Goal: Task Accomplishment & Management: Manage account settings

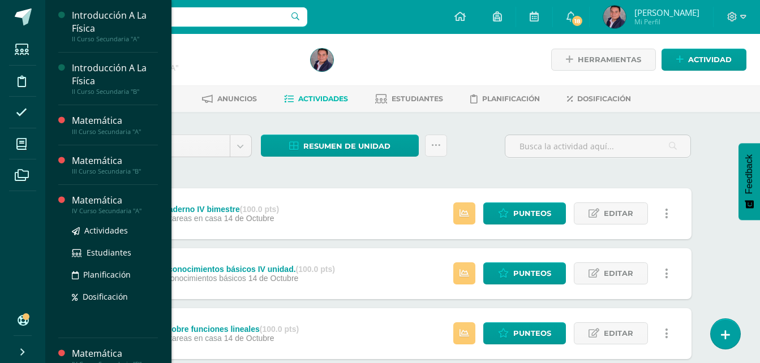
click at [102, 202] on div "Matemática" at bounding box center [115, 200] width 86 height 13
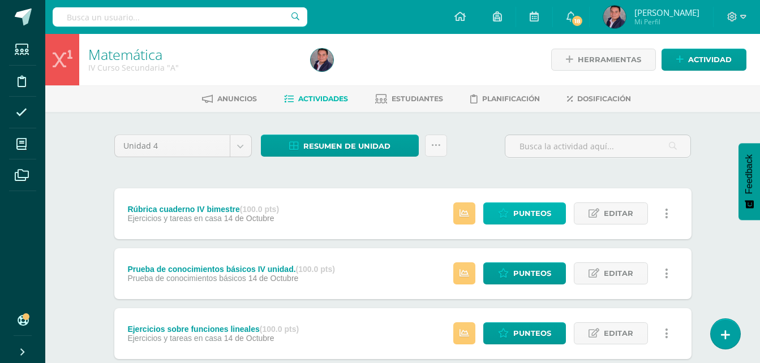
click at [538, 212] on span "Punteos" at bounding box center [533, 213] width 38 height 21
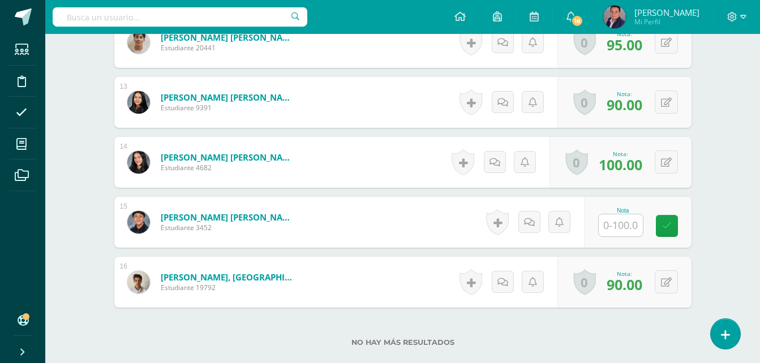
scroll to position [1044, 0]
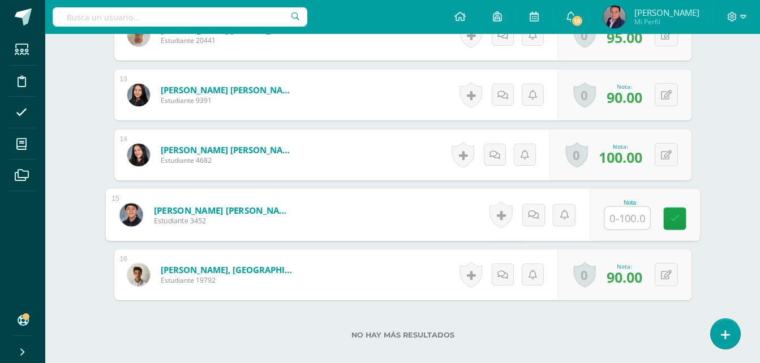
click at [610, 216] on input "text" at bounding box center [627, 218] width 45 height 23
type input "90"
click at [683, 220] on link at bounding box center [675, 219] width 23 height 23
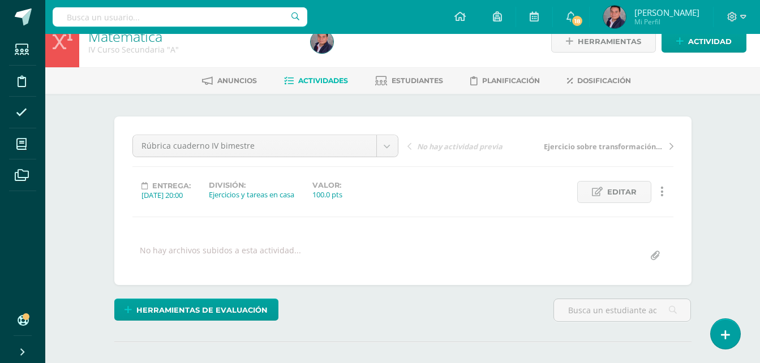
scroll to position [0, 0]
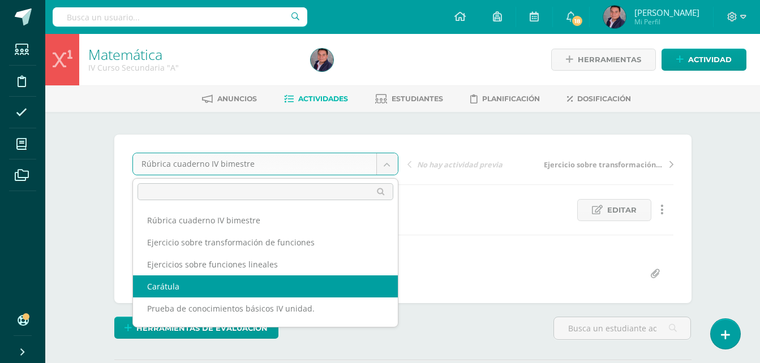
select select "/dashboard/teacher/grade-activity/238586/"
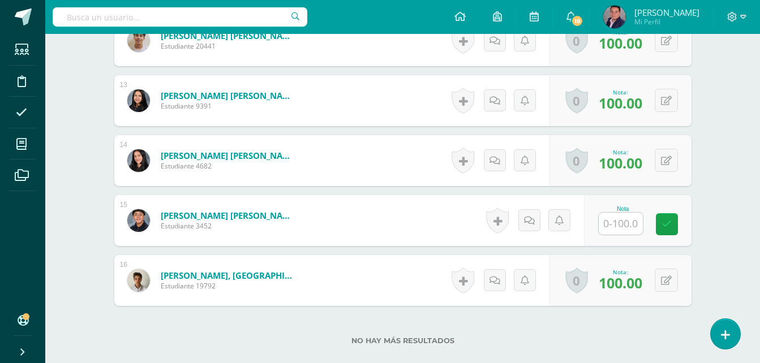
scroll to position [1041, 0]
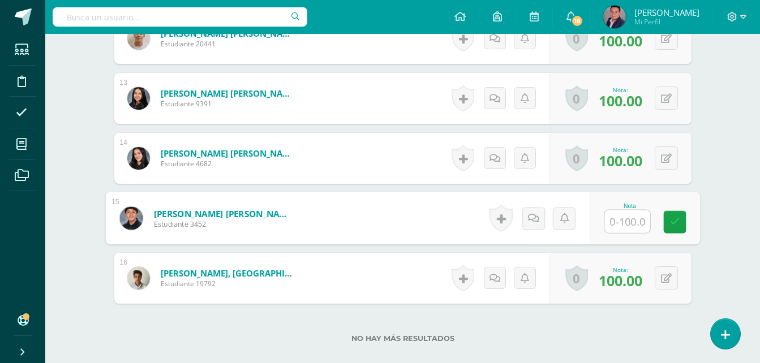
click at [616, 217] on input "text" at bounding box center [627, 222] width 45 height 23
type input "100"
click at [677, 228] on link at bounding box center [675, 222] width 23 height 23
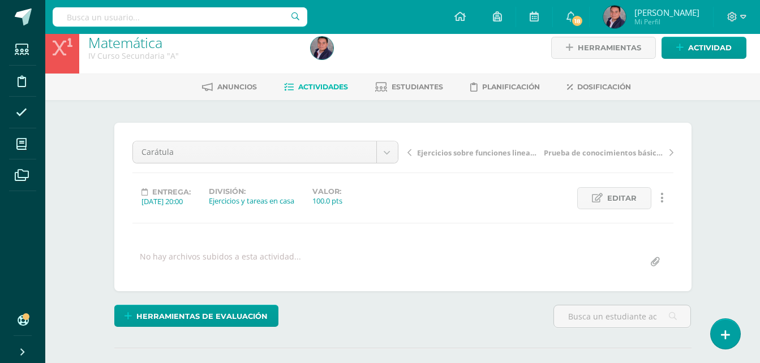
scroll to position [0, 0]
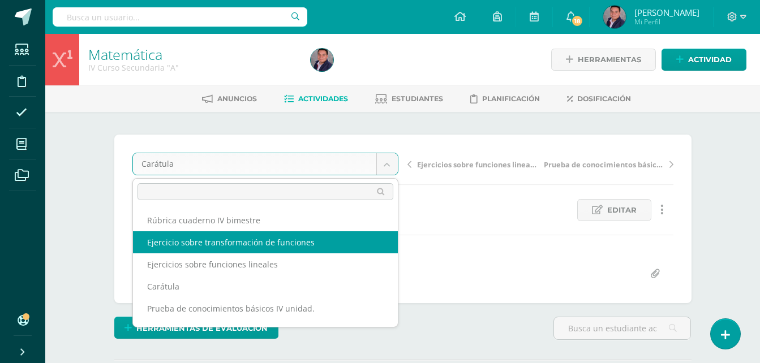
select select "/dashboard/teacher/grade-activity/238619/"
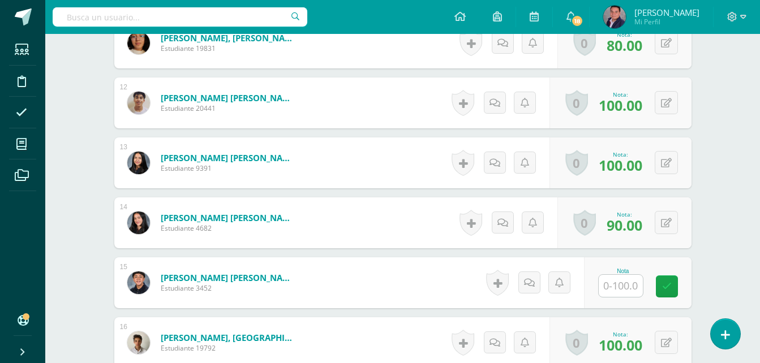
scroll to position [978, 0]
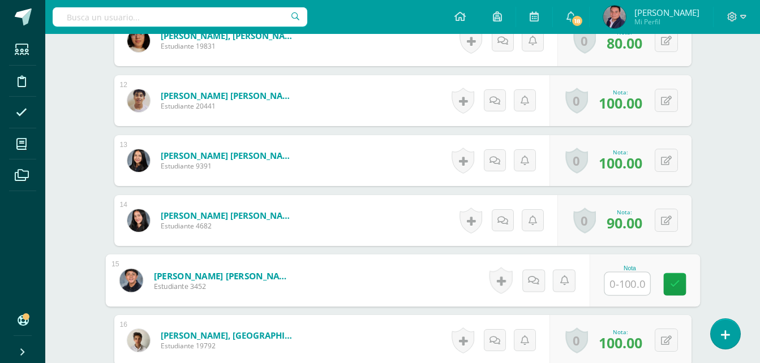
click at [625, 284] on input "text" at bounding box center [627, 284] width 45 height 23
type input "0"
click at [665, 284] on link at bounding box center [675, 284] width 23 height 23
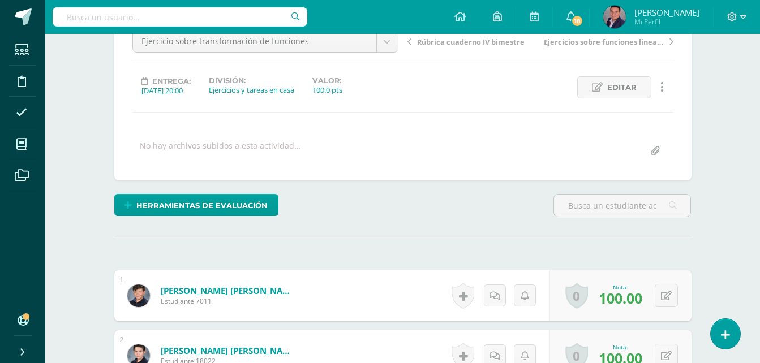
scroll to position [0, 0]
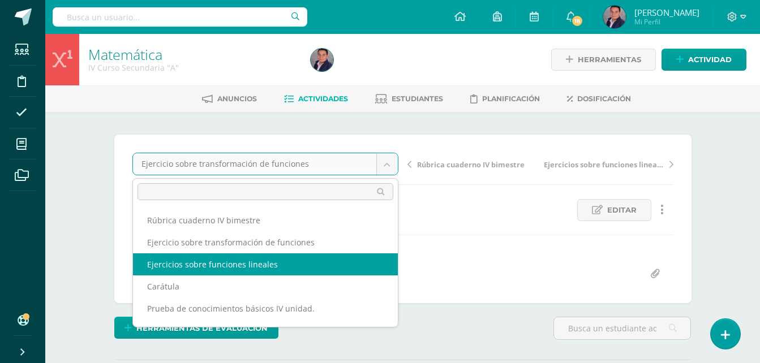
select select "/dashboard/teacher/grade-activity/238620/"
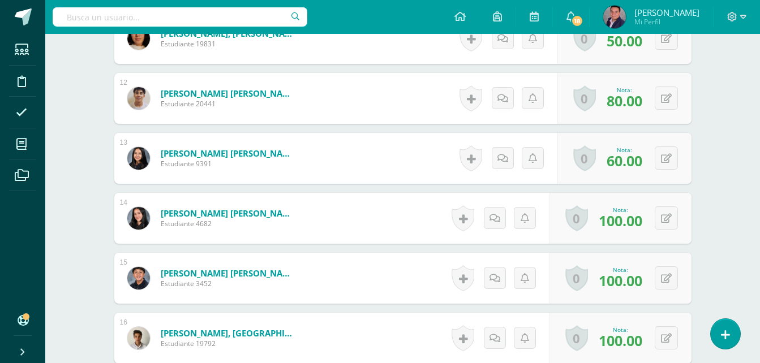
scroll to position [986, 0]
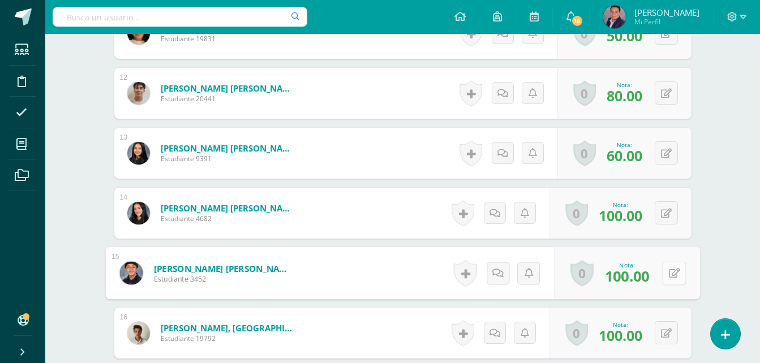
click at [668, 281] on button at bounding box center [674, 274] width 24 height 24
type input "60"
click at [648, 278] on icon at bounding box center [644, 277] width 10 height 10
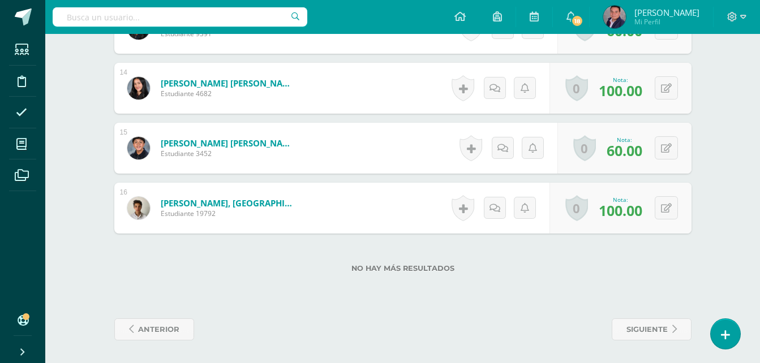
scroll to position [0, 0]
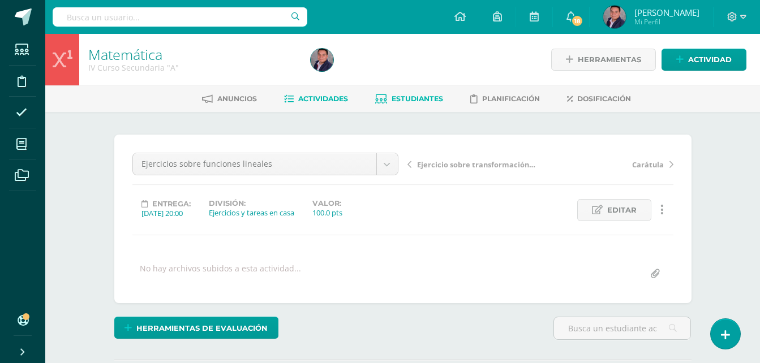
click at [409, 102] on span "Estudiantes" at bounding box center [418, 99] width 52 height 8
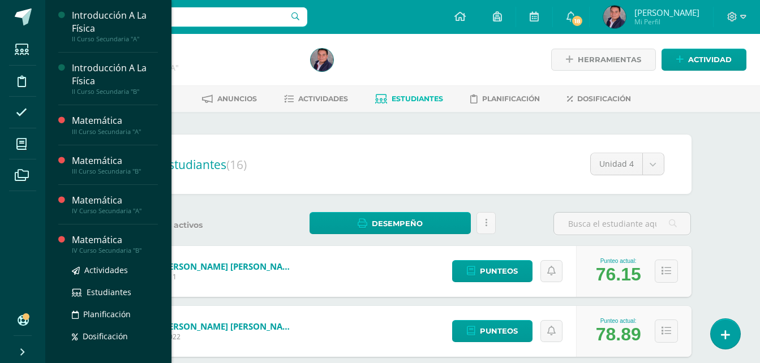
click at [103, 239] on div "Matemática" at bounding box center [115, 240] width 86 height 13
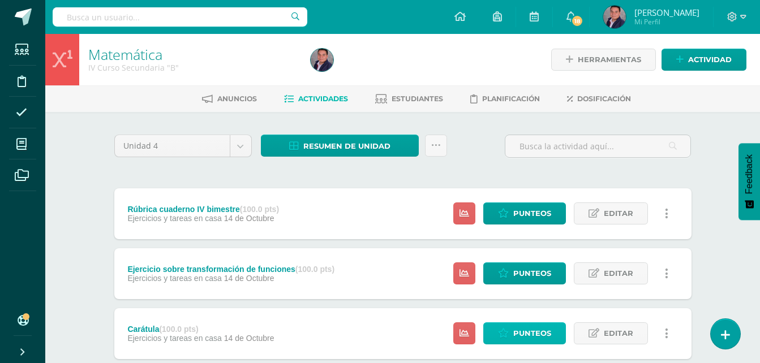
click at [534, 337] on span "Punteos" at bounding box center [533, 333] width 38 height 21
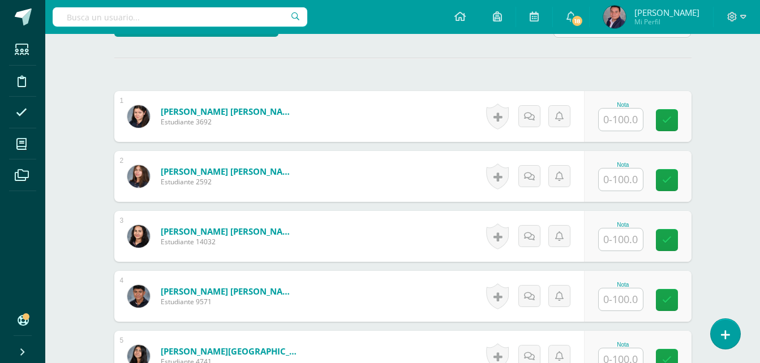
scroll to position [303, 0]
click at [630, 114] on input "text" at bounding box center [621, 119] width 44 height 22
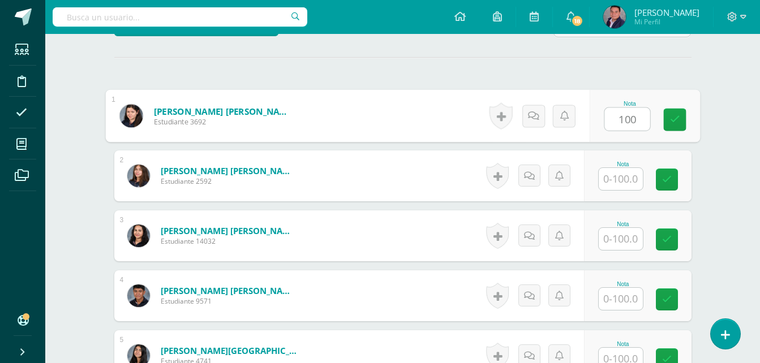
type input "100"
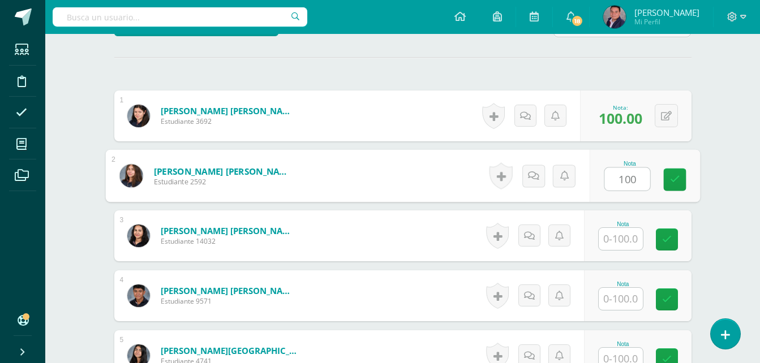
type input "100"
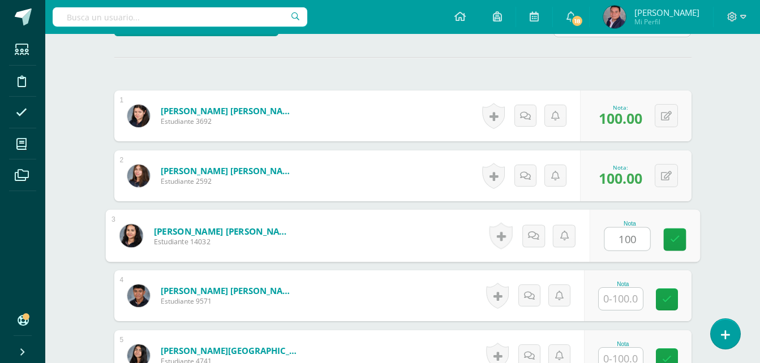
type input "100"
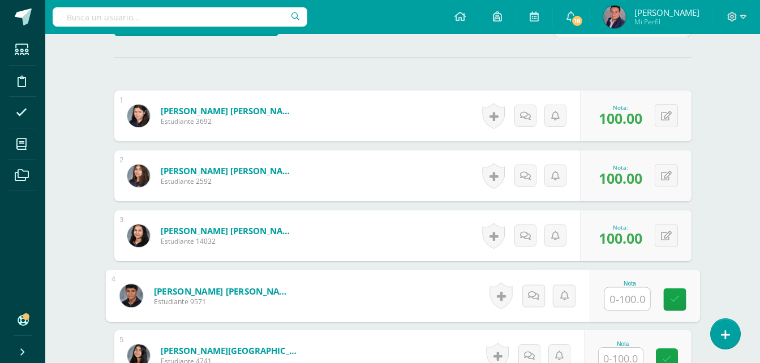
scroll to position [310, 0]
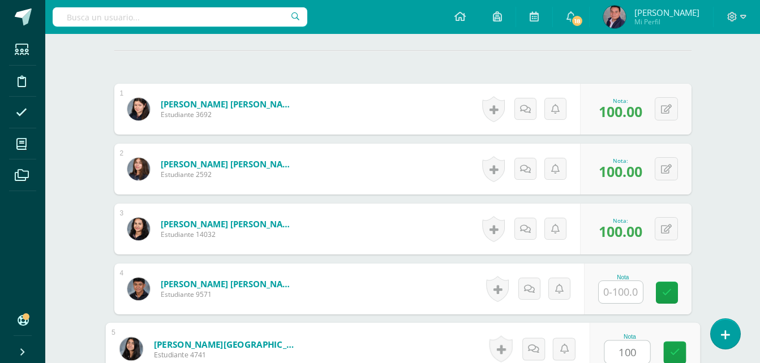
type input "100"
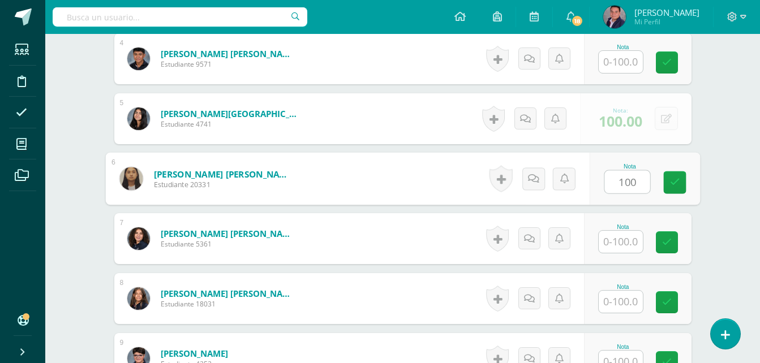
type input "100"
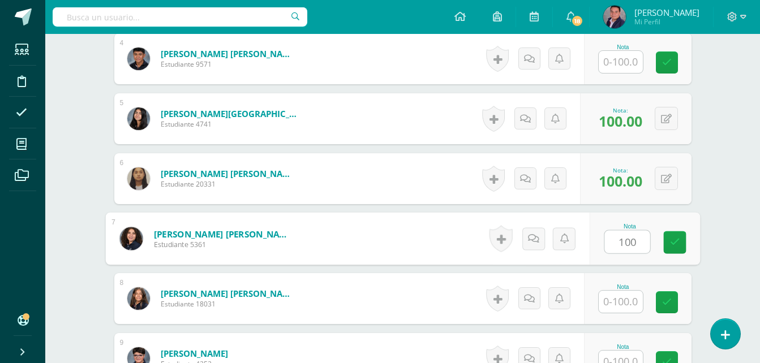
type input "100"
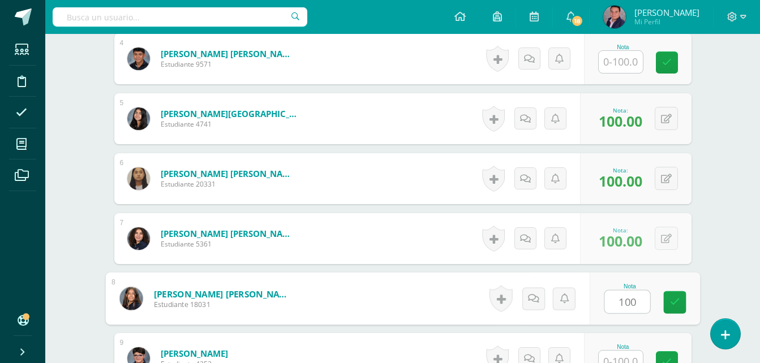
type input "100"
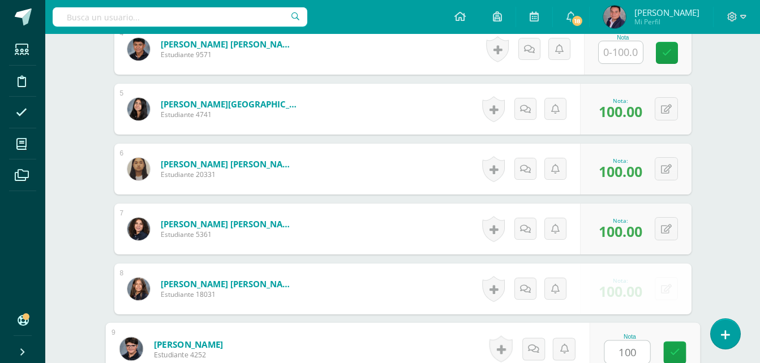
type input "100"
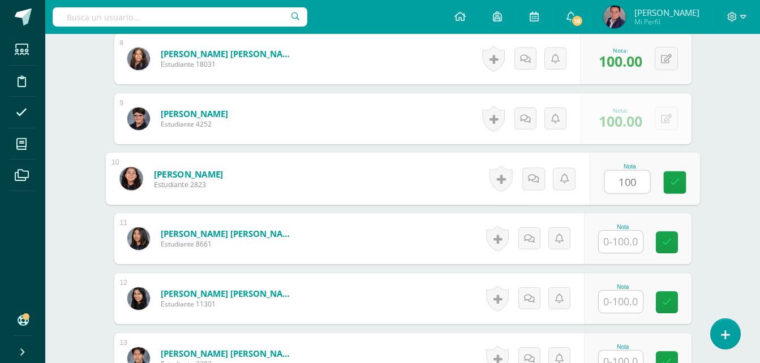
type input "100"
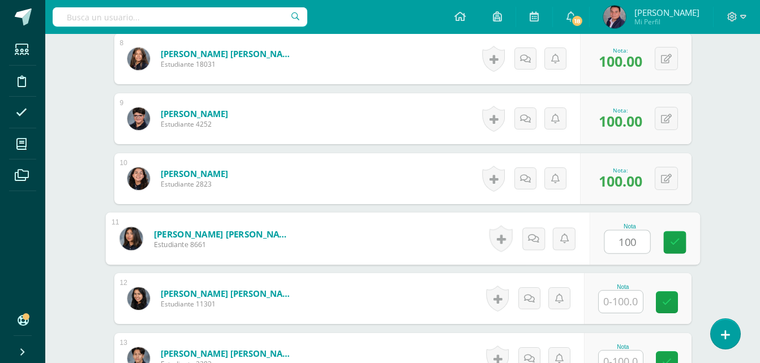
type input "100"
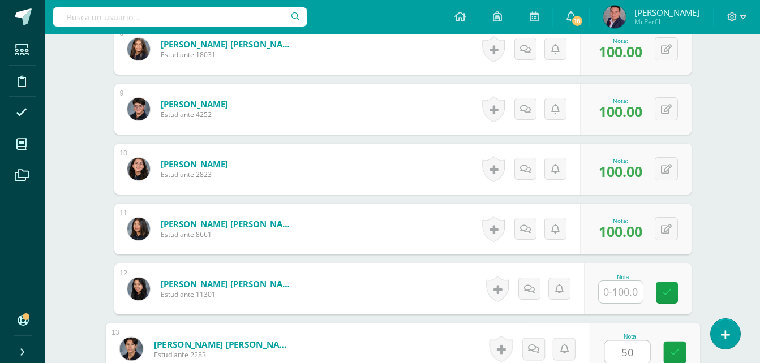
type input "50"
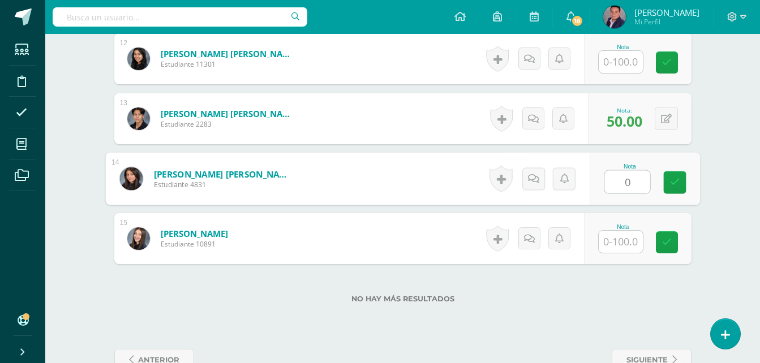
type input "0"
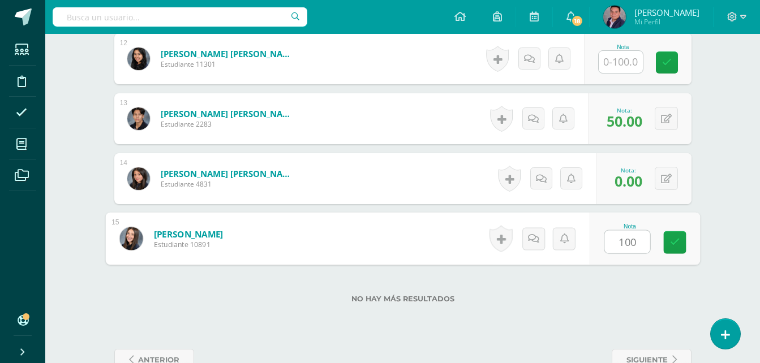
type input "100"
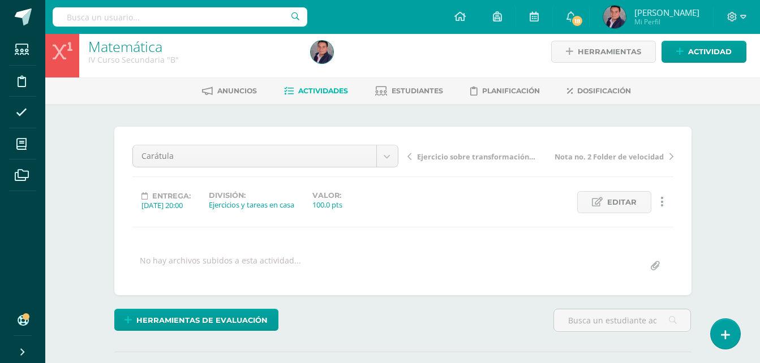
scroll to position [0, 0]
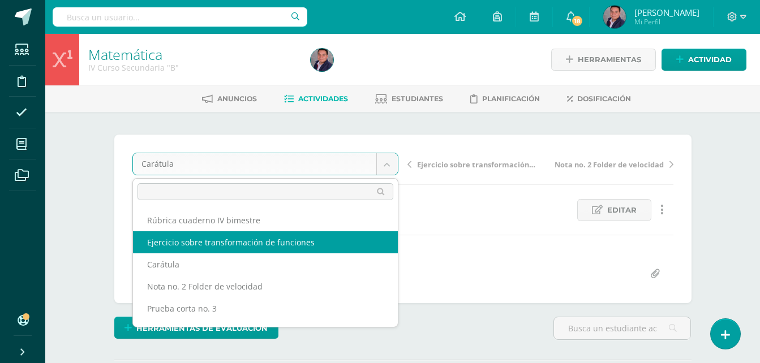
select select "/dashboard/teacher/grade-activity/238618/"
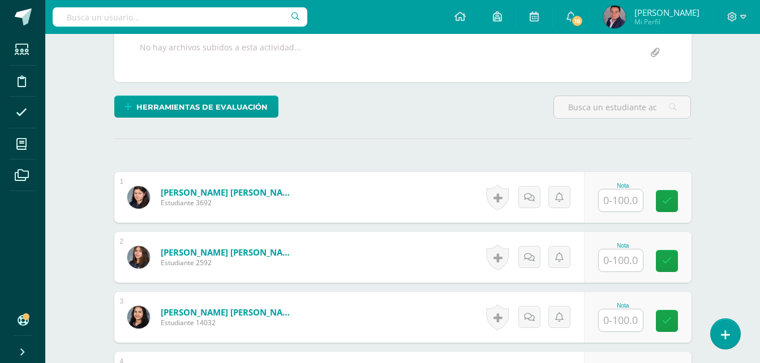
scroll to position [227, 0]
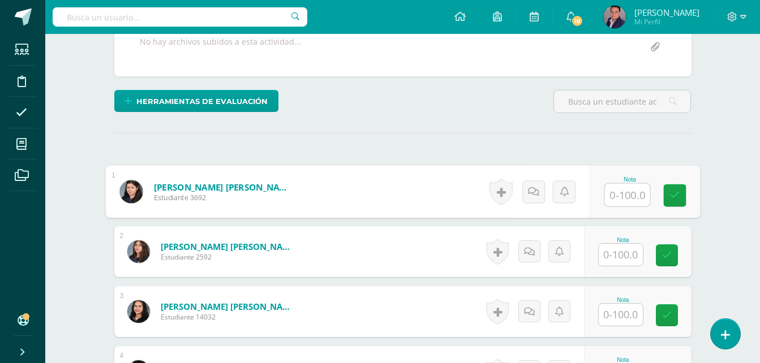
click at [614, 196] on input "text" at bounding box center [627, 195] width 45 height 23
type input "100"
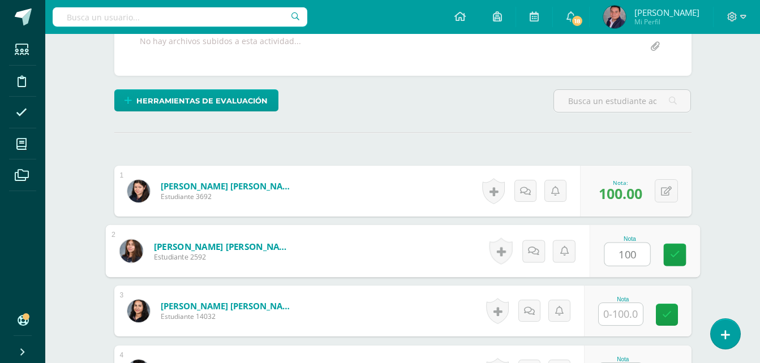
type input "100"
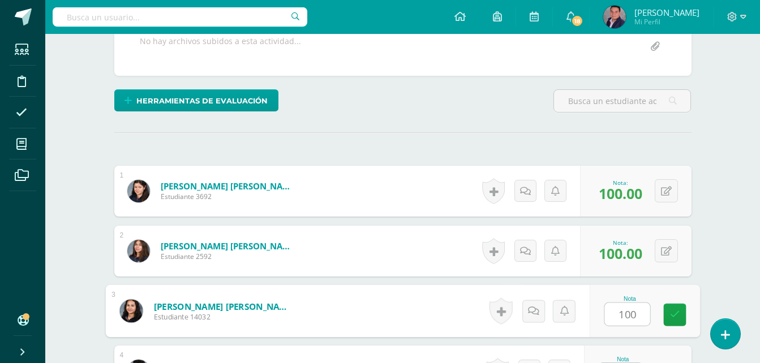
type input "100"
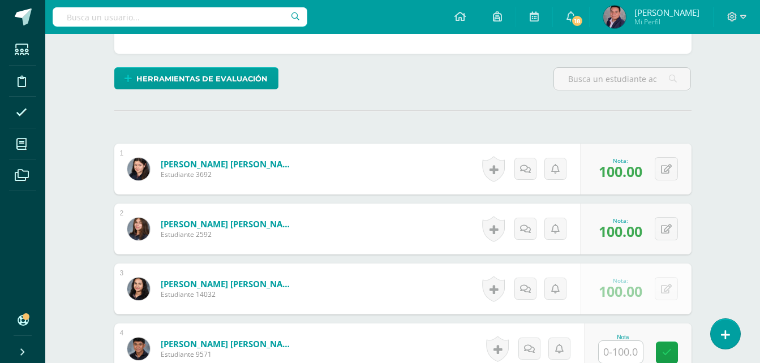
scroll to position [480, 0]
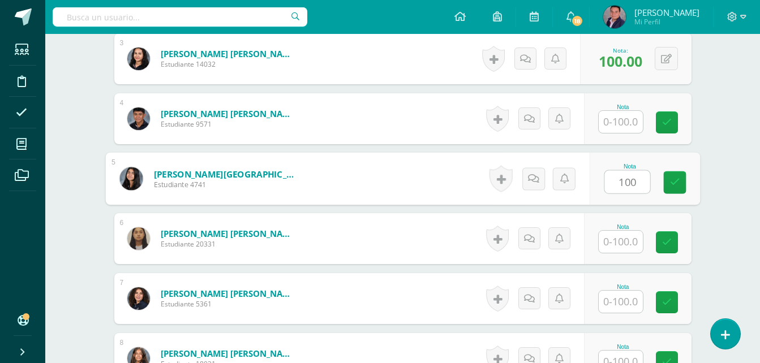
type input "100"
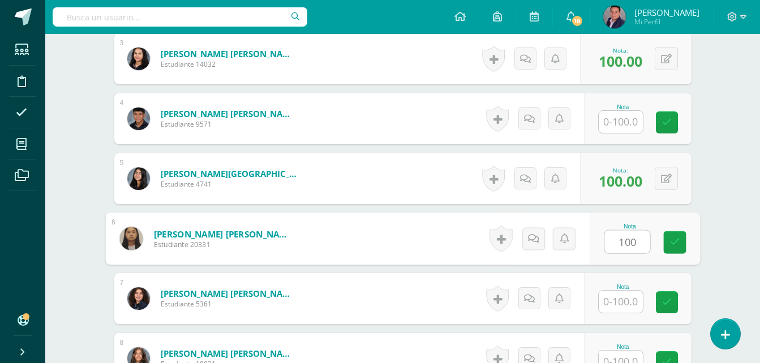
type input "100"
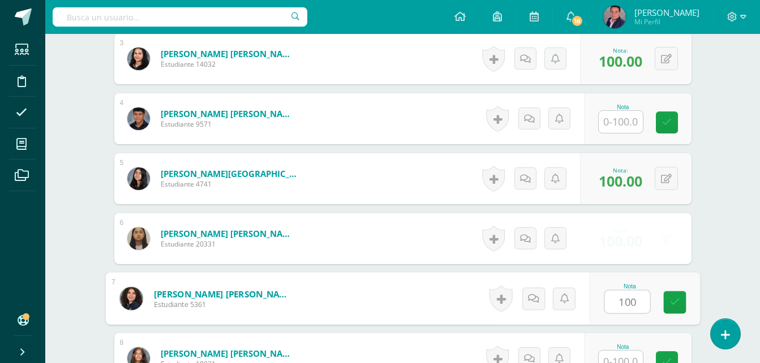
type input "100"
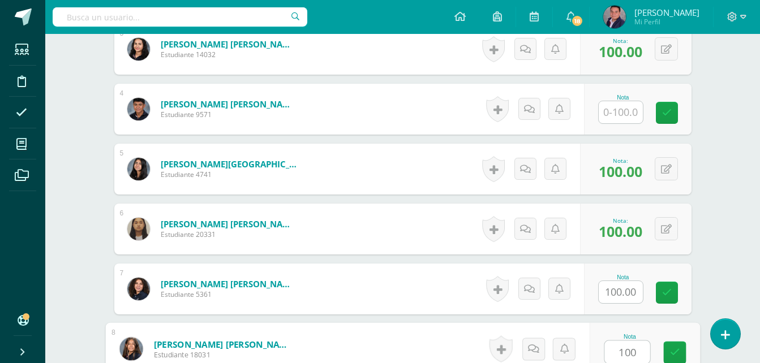
type input "100"
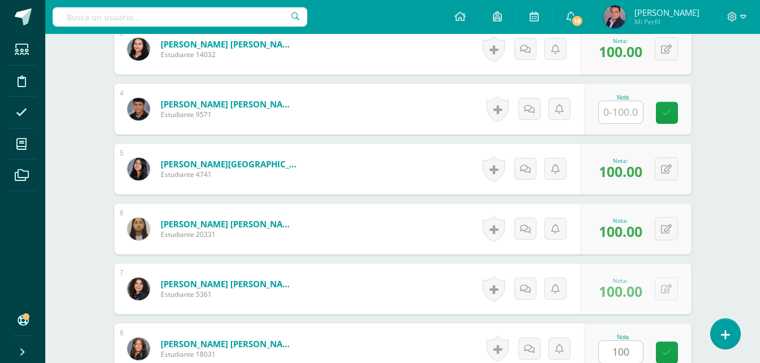
scroll to position [720, 0]
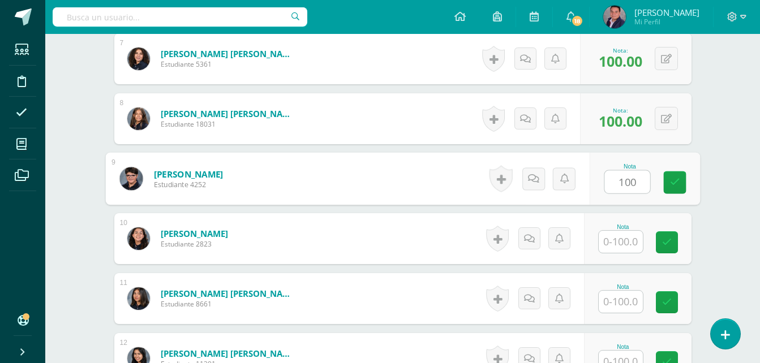
type input "100"
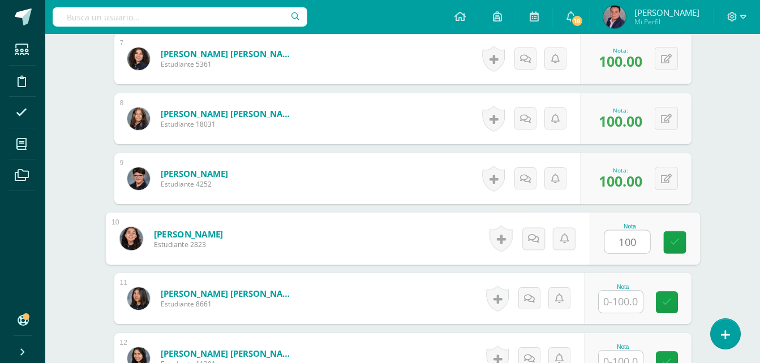
type input "100"
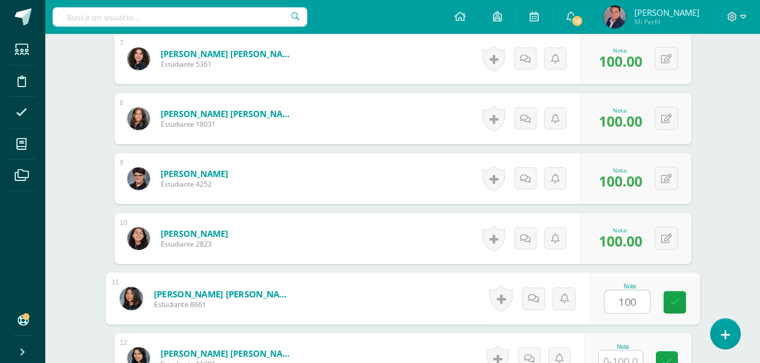
type input "100"
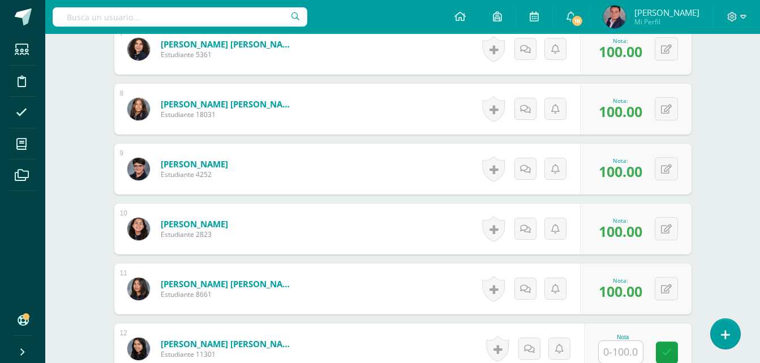
scroll to position [960, 0]
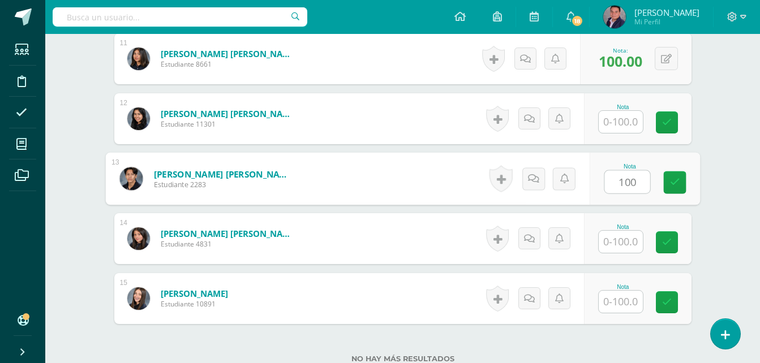
type input "100"
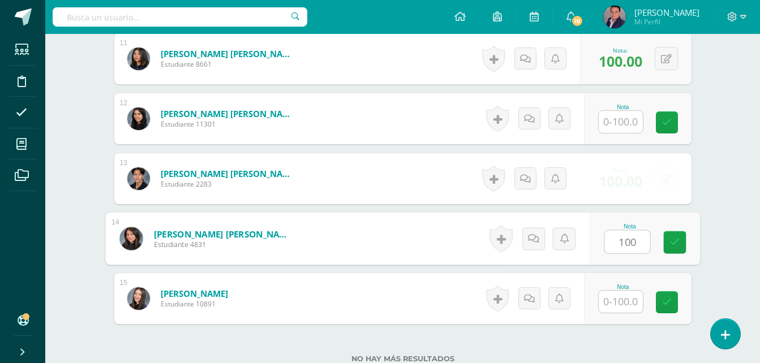
type input "100"
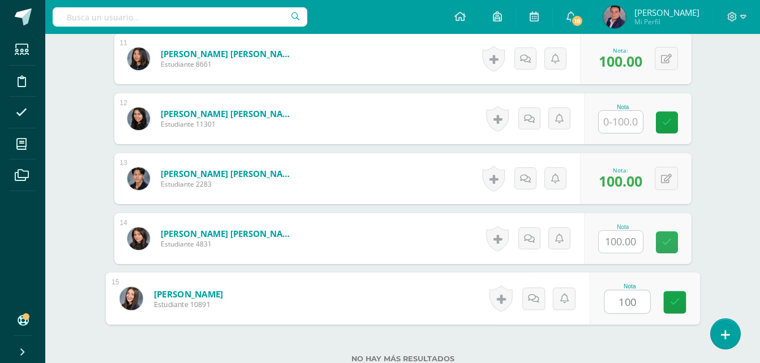
type input "100"
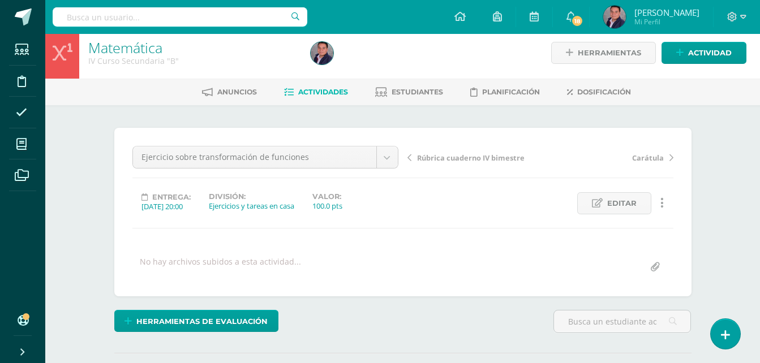
scroll to position [0, 0]
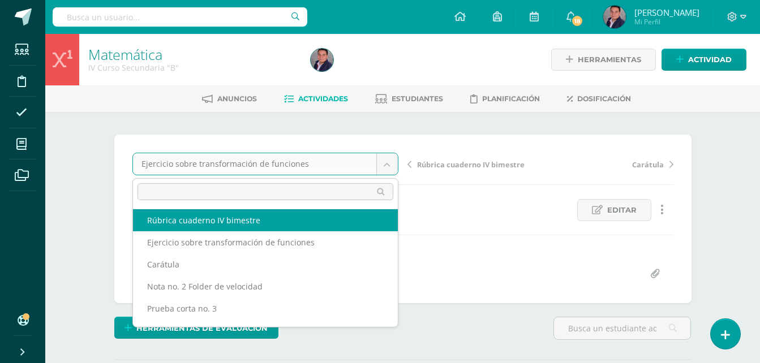
select select "/dashboard/teacher/grade-activity/238616/"
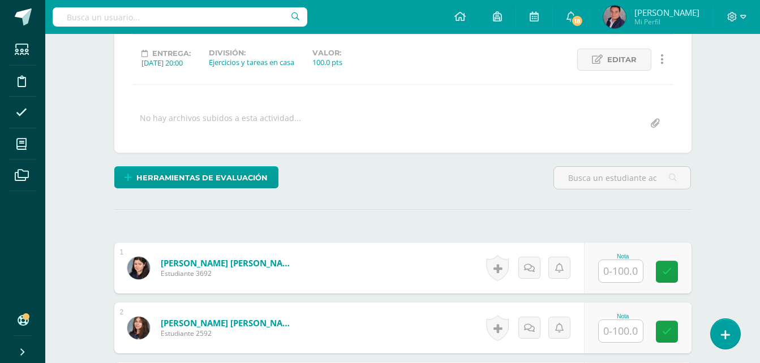
scroll to position [249, 0]
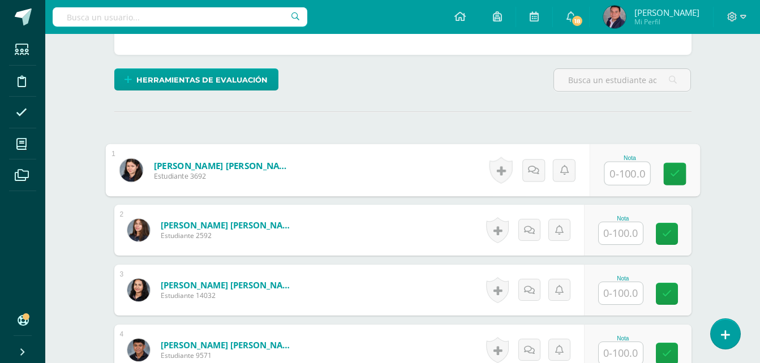
click at [622, 175] on input "text" at bounding box center [627, 173] width 45 height 23
type input "90"
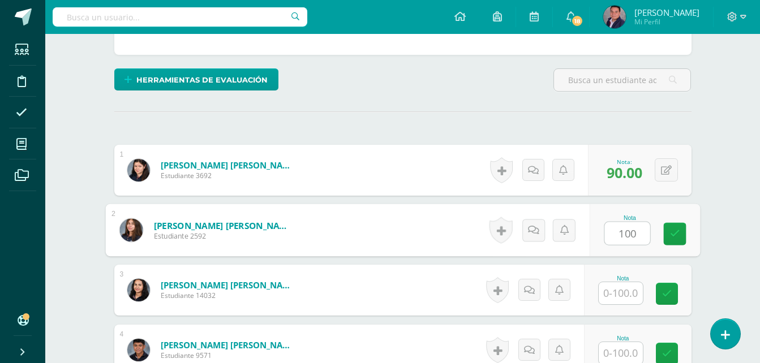
type input "100"
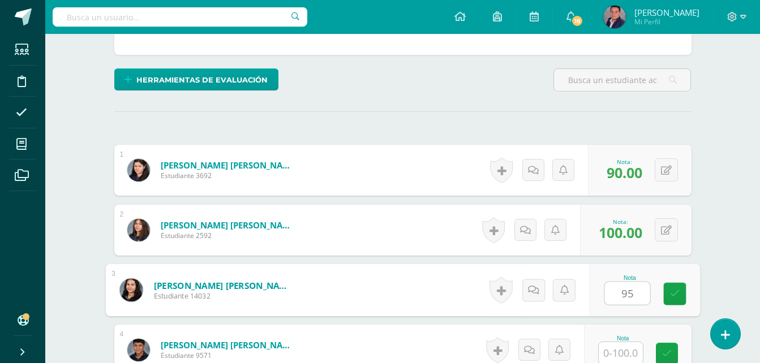
type input "95"
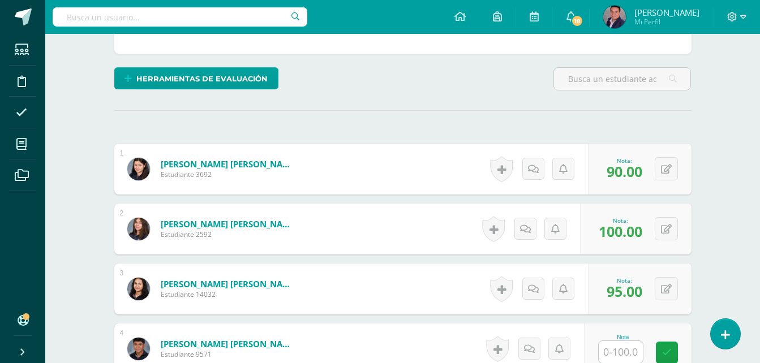
scroll to position [480, 0]
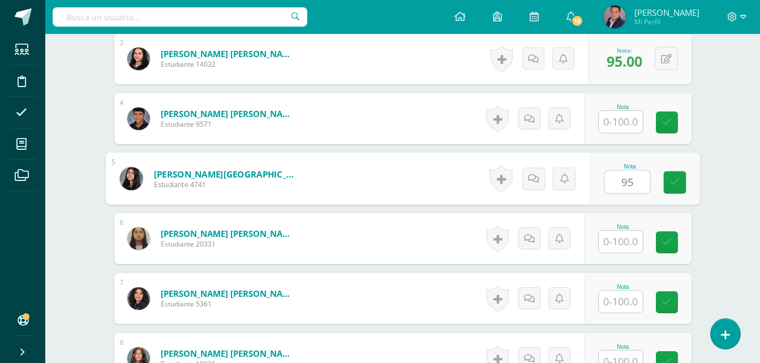
type input "95"
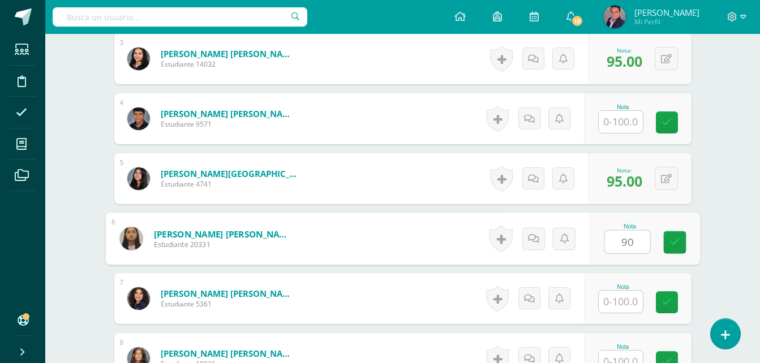
type input "90"
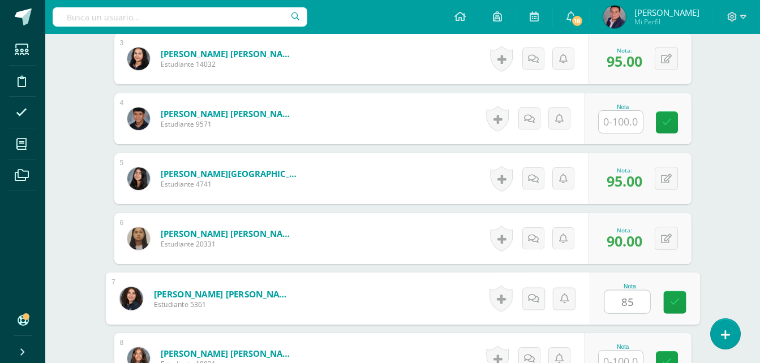
type input "85"
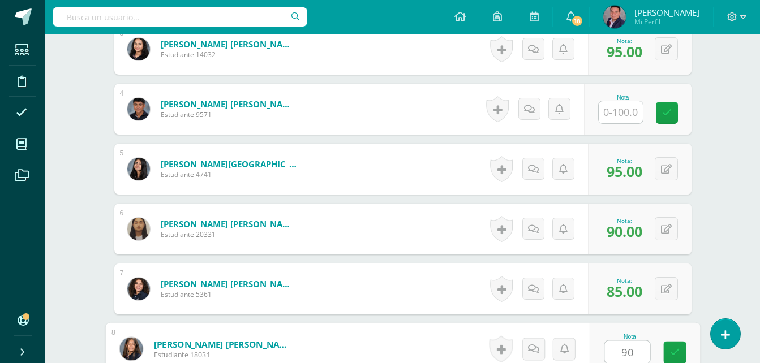
type input "90"
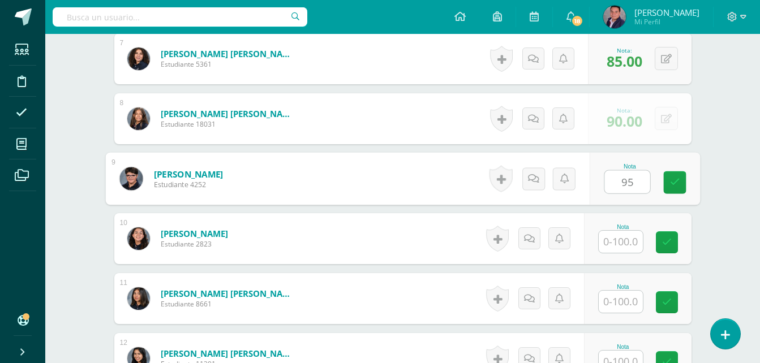
type input "95"
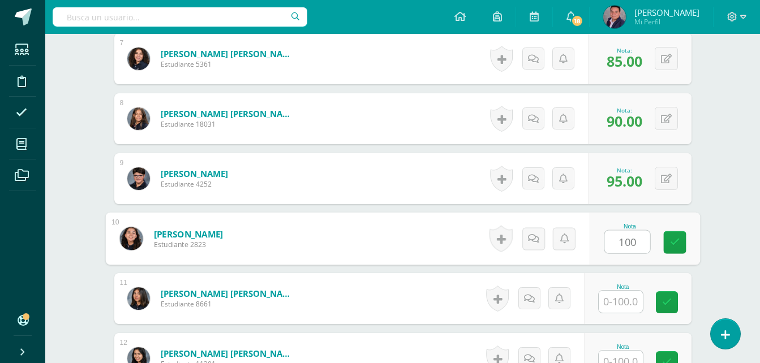
type input "100"
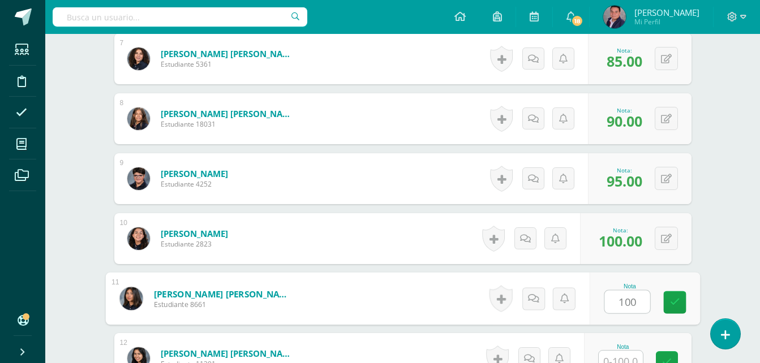
type input "100"
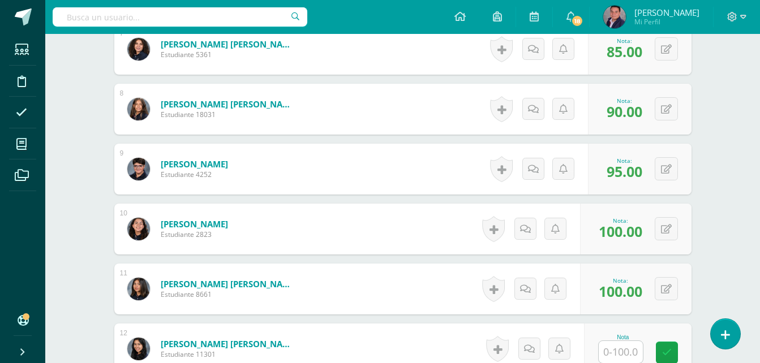
scroll to position [960, 0]
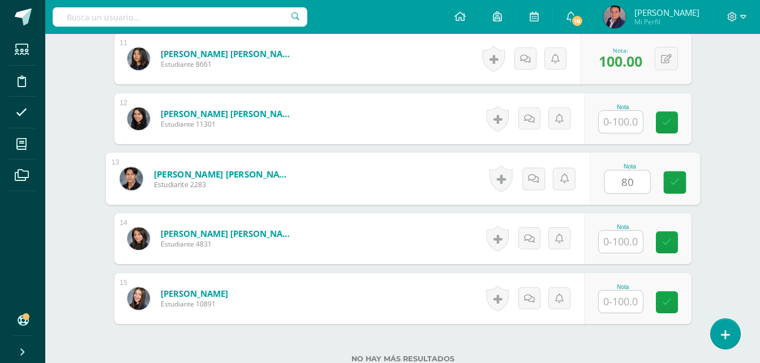
type input "80"
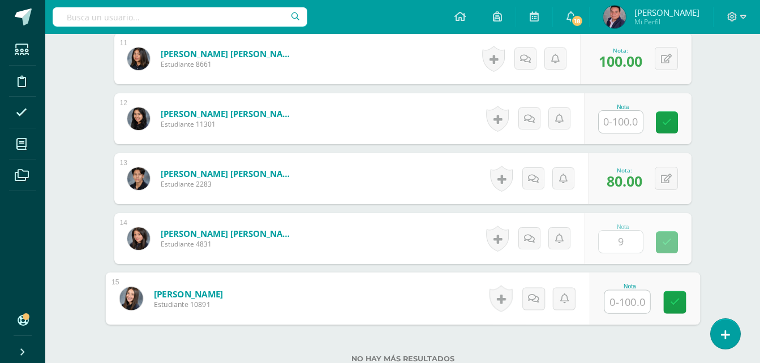
type input "9.00"
type input "95"
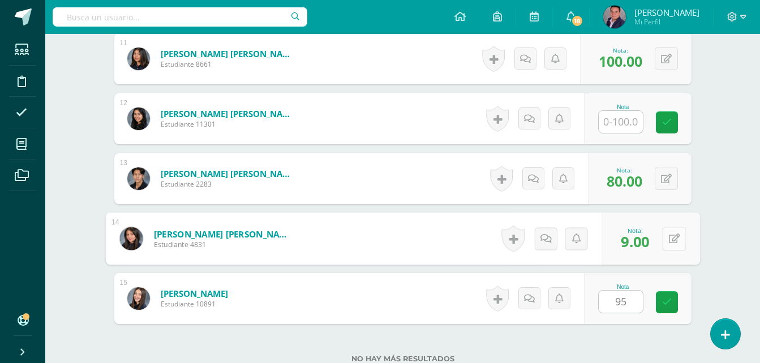
click at [666, 244] on button at bounding box center [674, 239] width 24 height 24
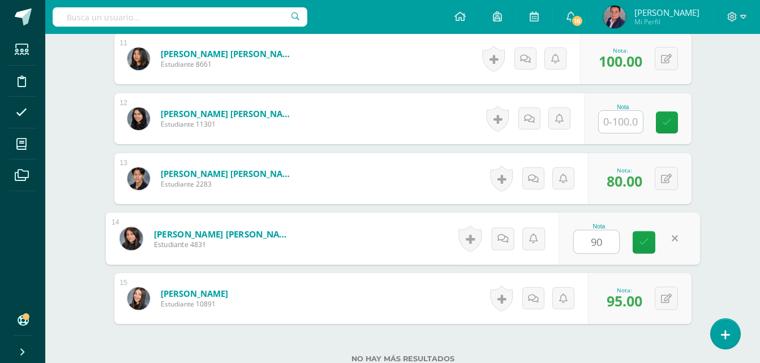
type input "90"
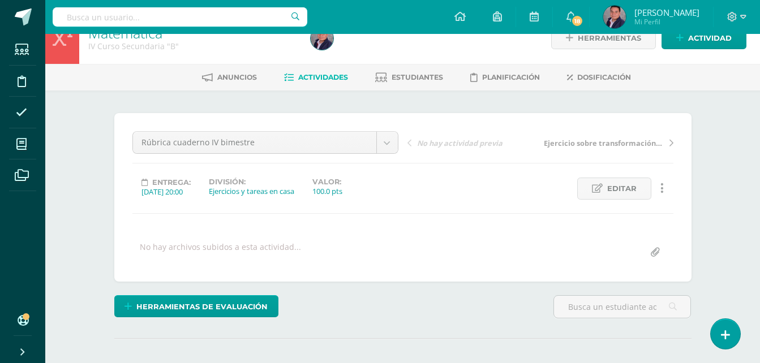
scroll to position [0, 0]
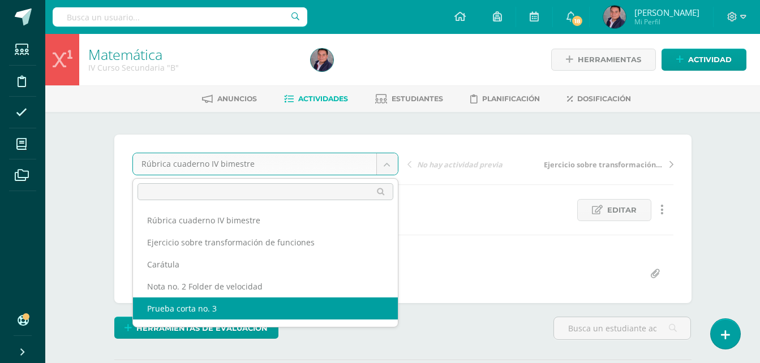
select select "/dashboard/teacher/grade-activity/237704/"
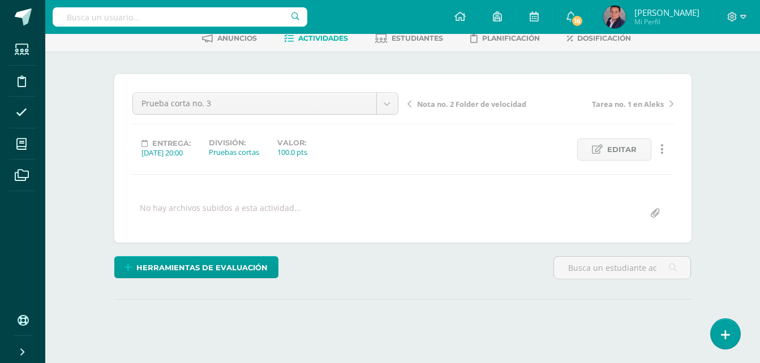
scroll to position [62, 0]
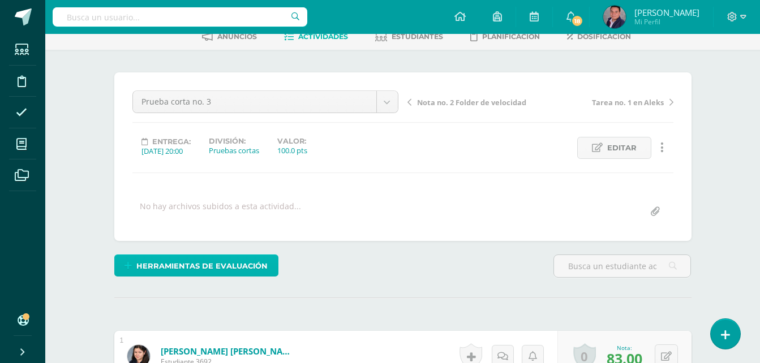
click at [223, 266] on span "Herramientas de evaluación" at bounding box center [201, 266] width 131 height 21
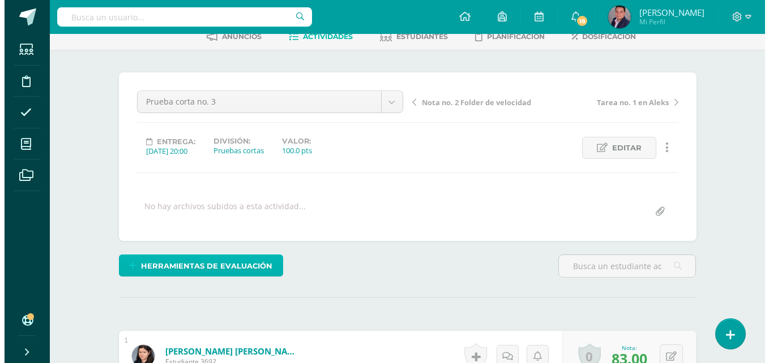
scroll to position [63, 0]
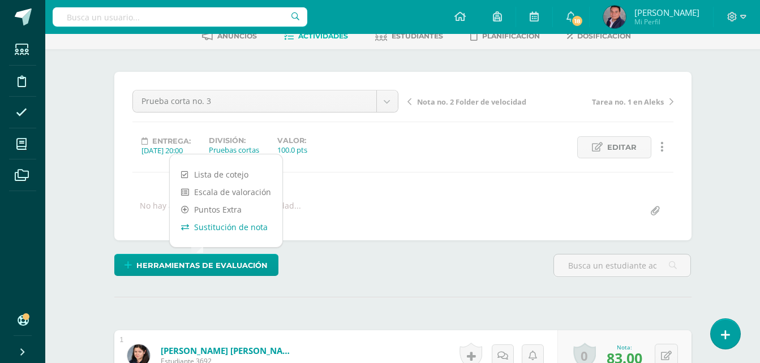
click at [253, 235] on link "Sustitución de nota" at bounding box center [226, 228] width 113 height 18
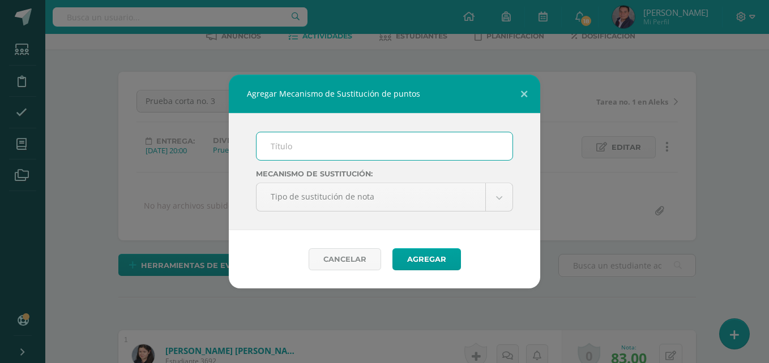
scroll to position [63, 0]
click at [363, 149] on input "text" at bounding box center [384, 146] width 256 height 28
type input "PMA. CORTO 3"
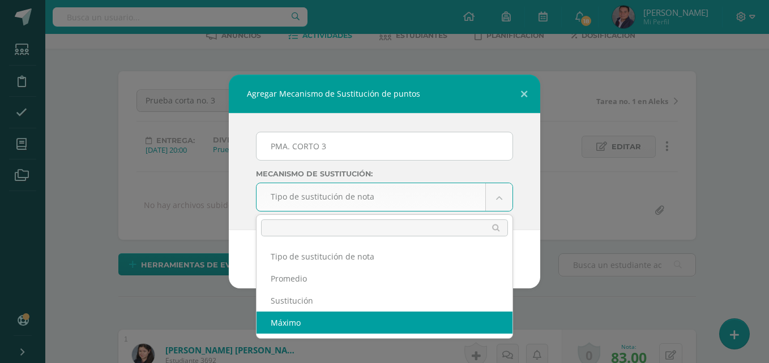
select select "maximum"
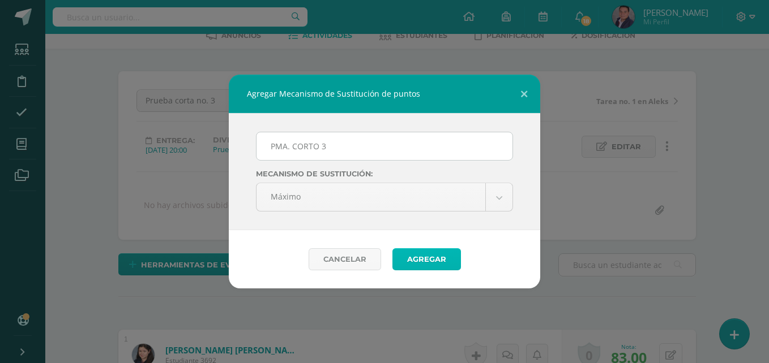
click at [434, 255] on button "Agregar" at bounding box center [426, 260] width 69 height 22
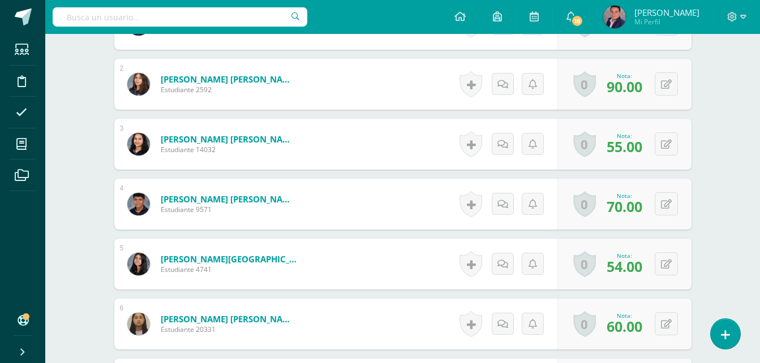
scroll to position [447, 0]
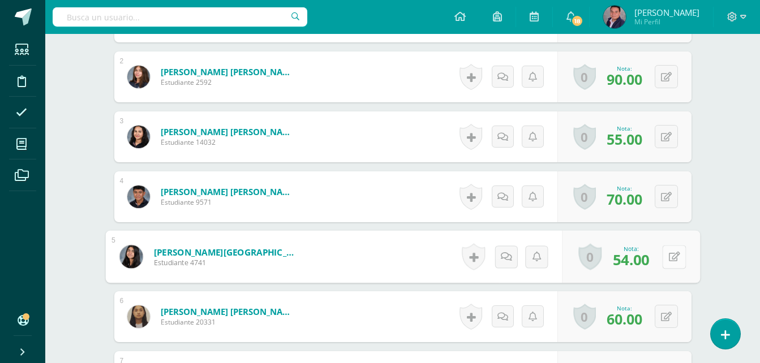
click at [666, 261] on button at bounding box center [674, 257] width 24 height 24
type input "56"
click at [648, 268] on link at bounding box center [644, 261] width 23 height 23
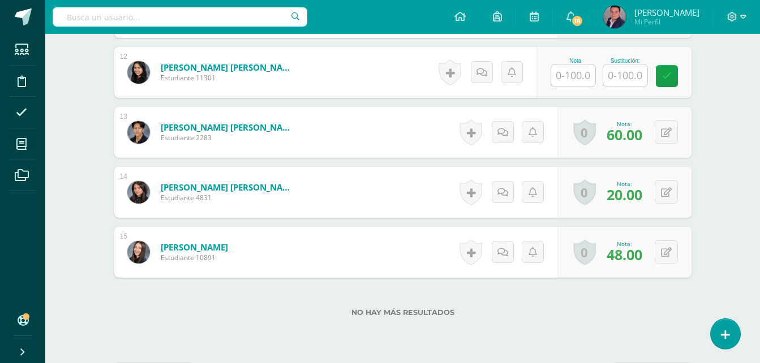
scroll to position [1059, 0]
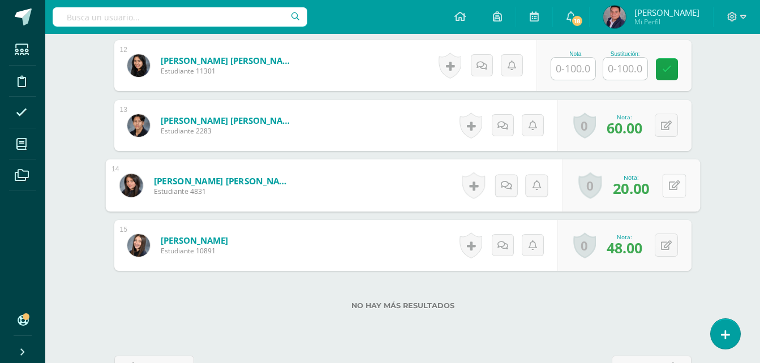
click at [668, 192] on button at bounding box center [674, 186] width 24 height 24
type input "30"
click at [648, 192] on icon at bounding box center [644, 190] width 10 height 10
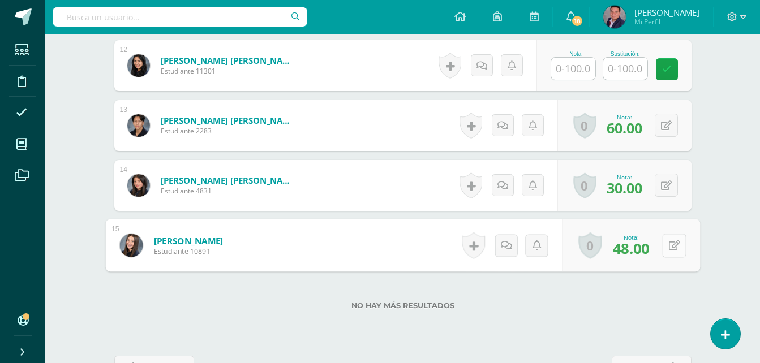
click at [664, 251] on button at bounding box center [674, 246] width 24 height 24
type input "55"
click at [646, 256] on link at bounding box center [644, 249] width 23 height 23
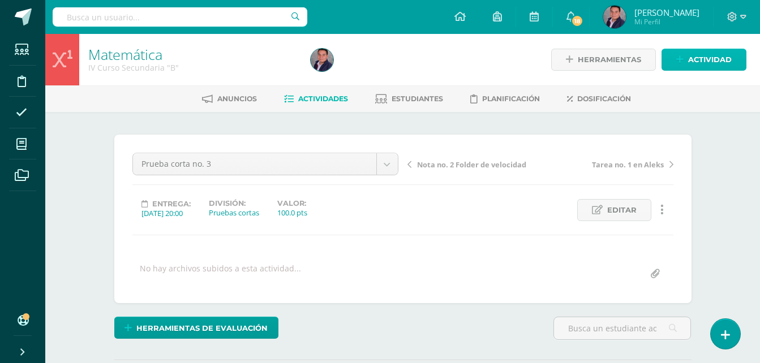
click at [717, 62] on span "Actividad" at bounding box center [710, 59] width 44 height 21
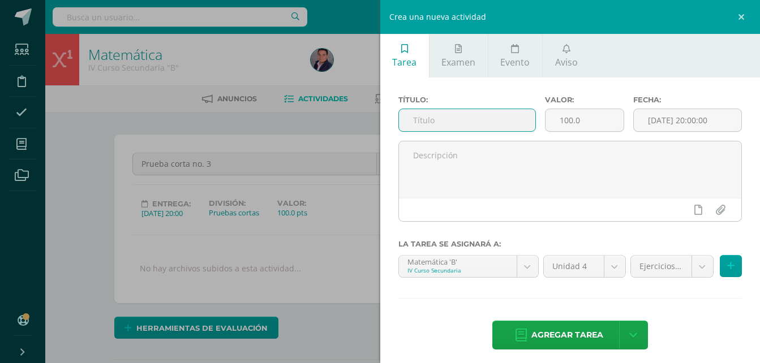
click at [453, 121] on input "text" at bounding box center [467, 120] width 137 height 22
type input "R"
type input "Actividad de repaso"
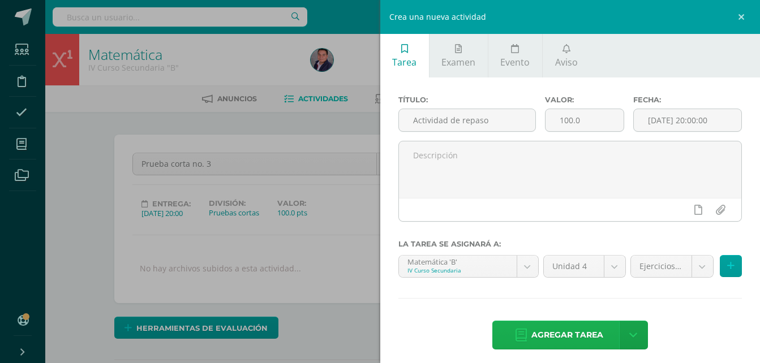
click at [561, 335] on span "Agregar tarea" at bounding box center [568, 336] width 72 height 28
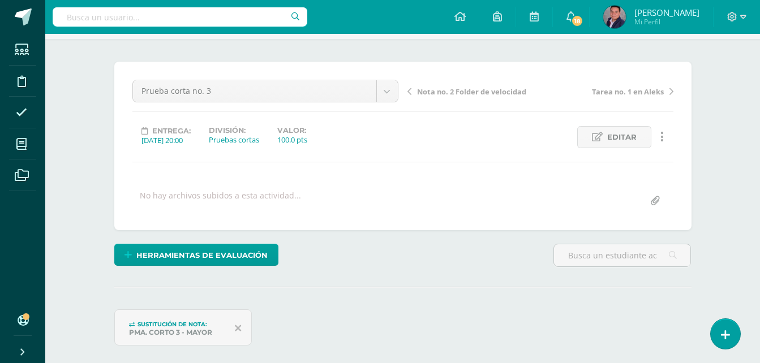
scroll to position [32, 0]
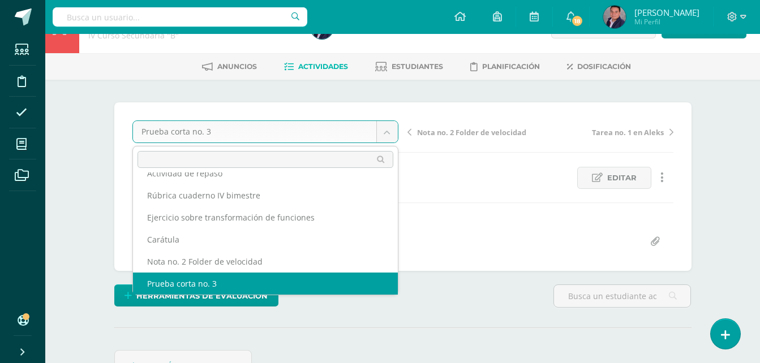
scroll to position [0, 0]
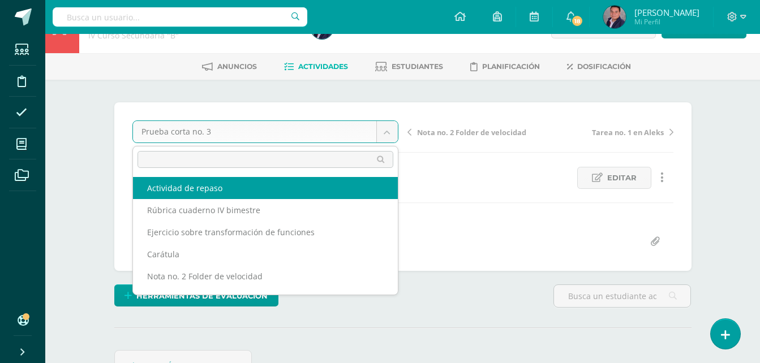
select select "/dashboard/teacher/grade-activity/238704/"
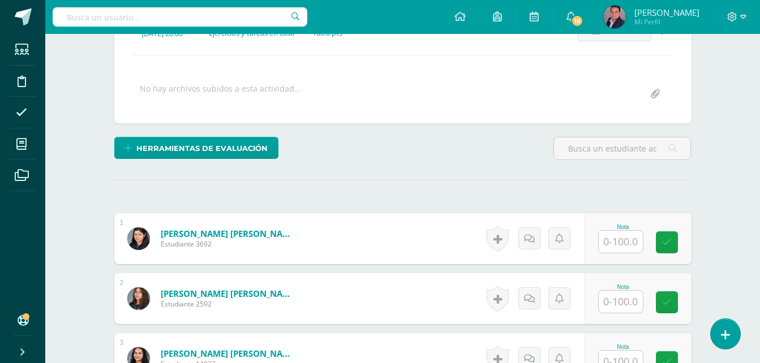
scroll to position [219, 0]
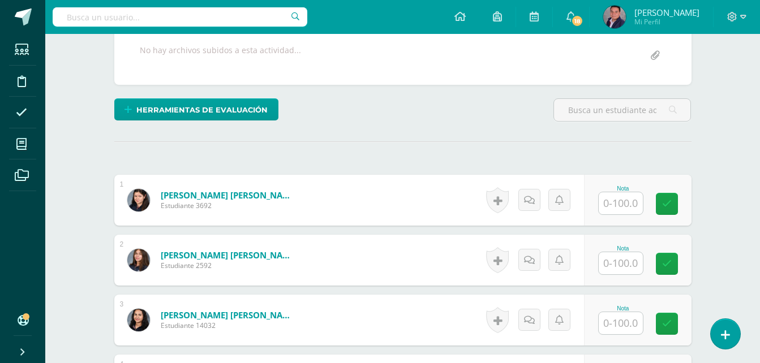
click at [631, 202] on input "text" at bounding box center [621, 204] width 44 height 22
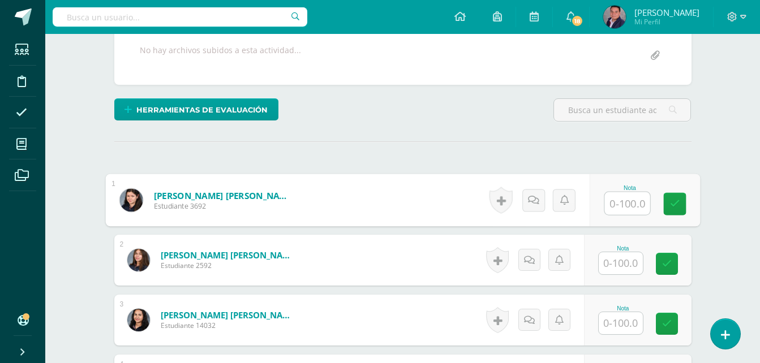
scroll to position [219, 0]
click at [631, 202] on input "text" at bounding box center [627, 203] width 45 height 23
type input "100"
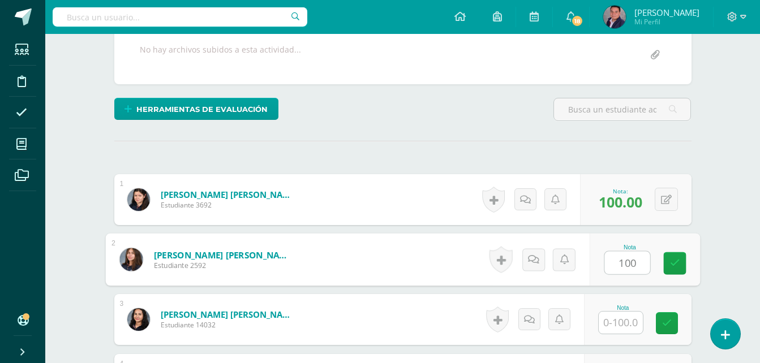
type input "100"
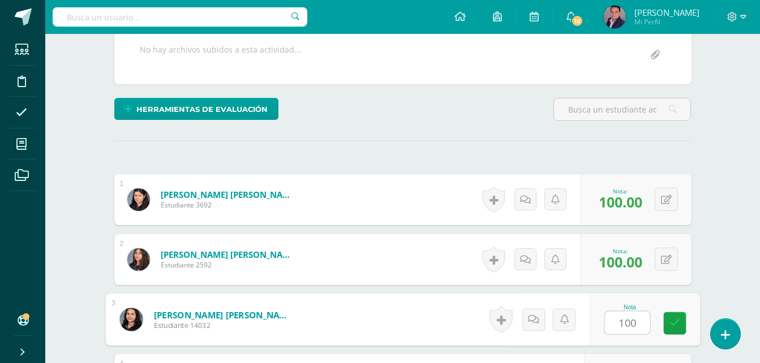
type input "100"
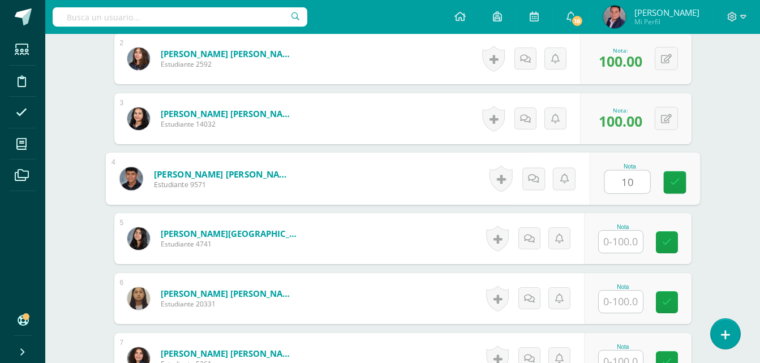
type input "1"
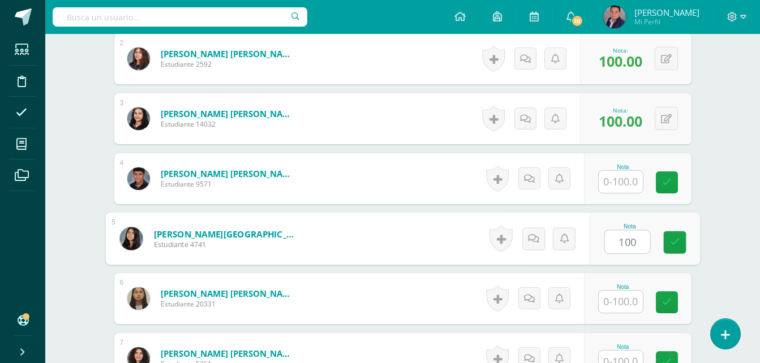
type input "100"
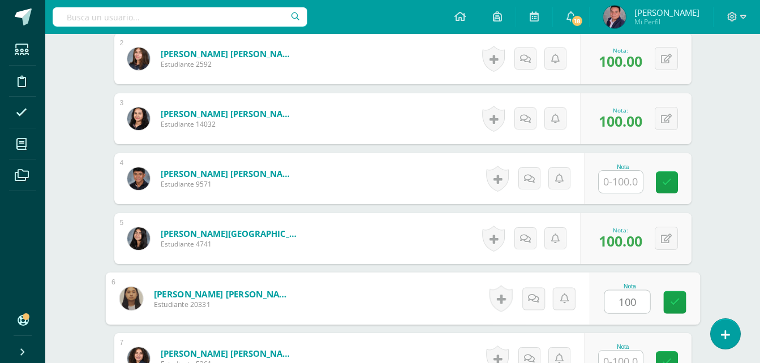
type input "100"
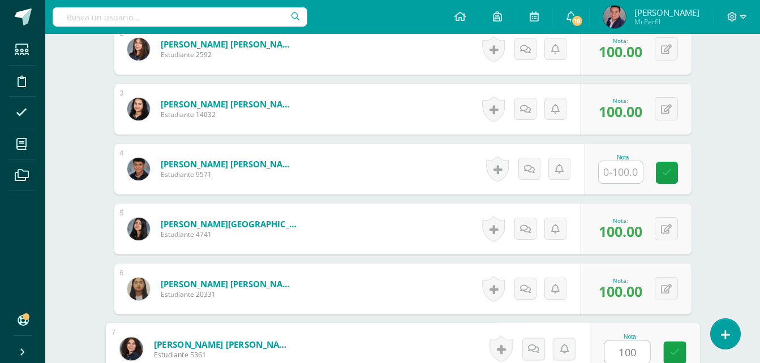
type input "100"
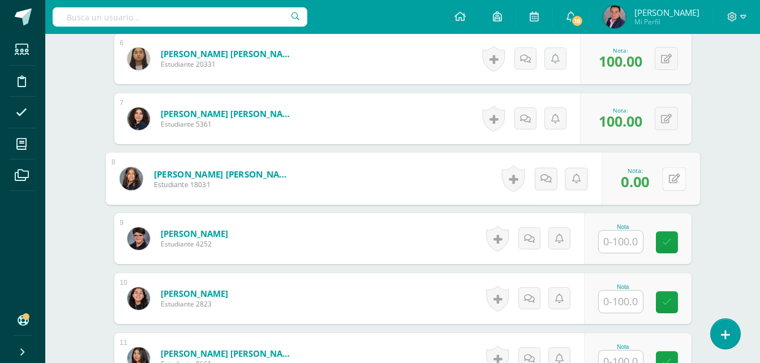
click at [666, 183] on button at bounding box center [674, 179] width 24 height 24
type input "100"
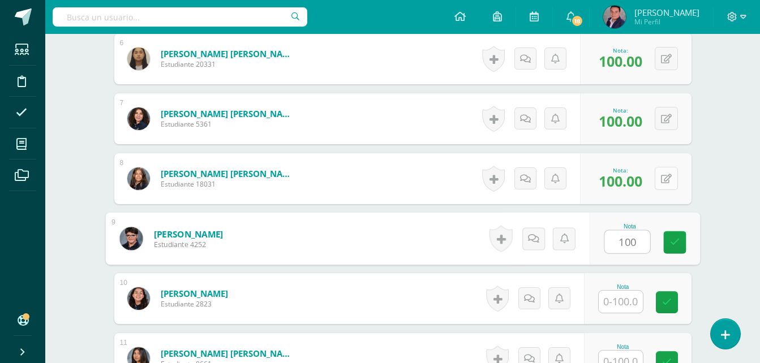
type input "100"
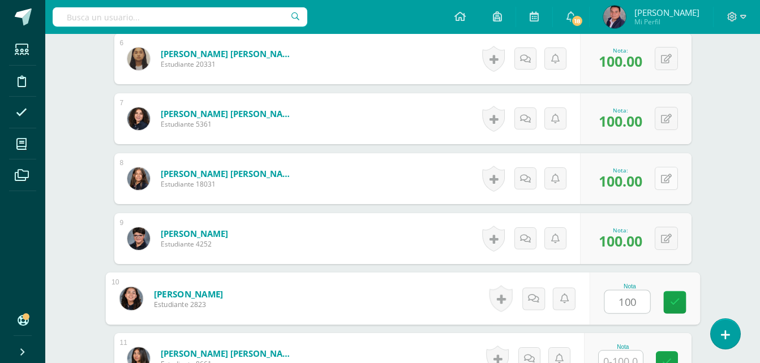
type input "100"
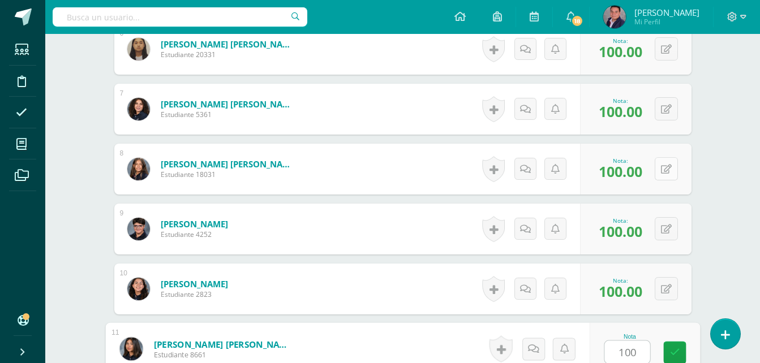
type input "100"
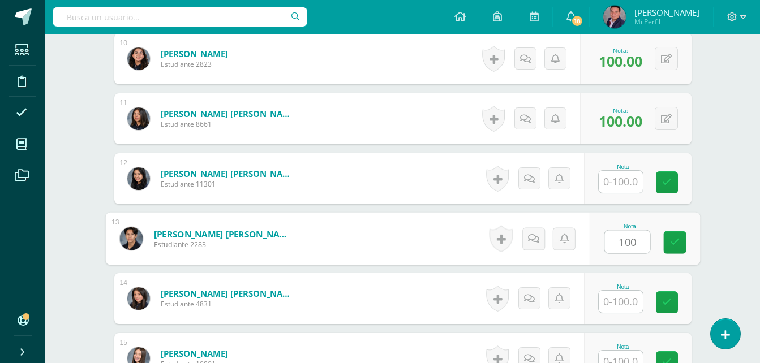
type input "100"
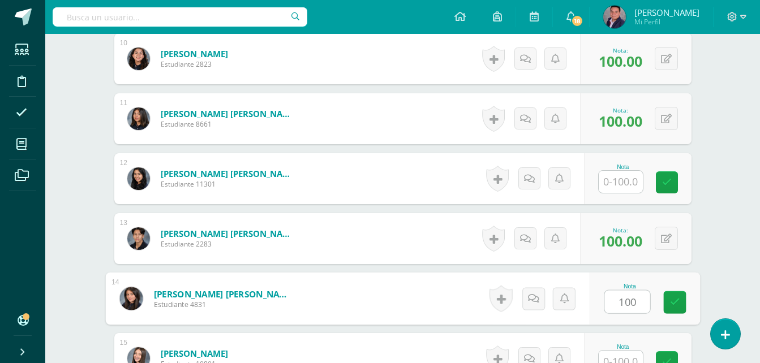
type input "100"
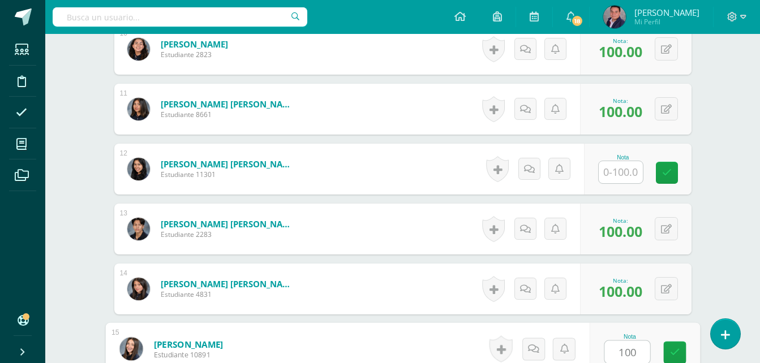
type input "100"
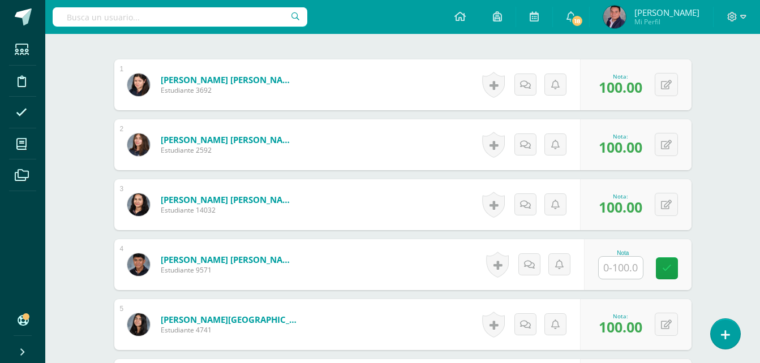
scroll to position [0, 0]
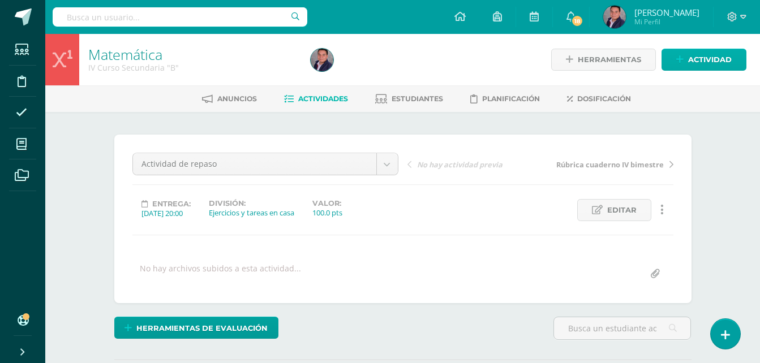
click at [708, 65] on span "Actividad" at bounding box center [710, 59] width 44 height 21
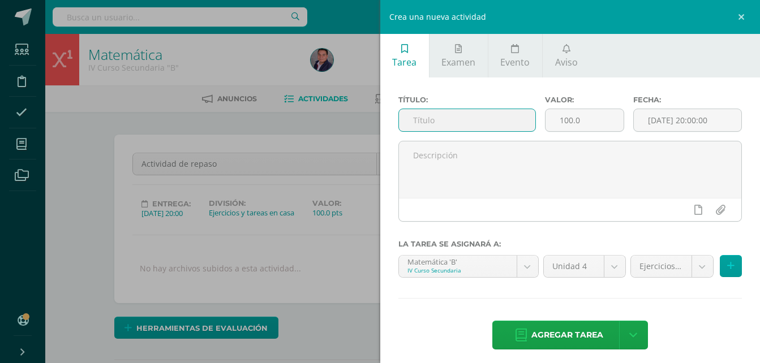
click at [489, 121] on input "text" at bounding box center [467, 120] width 137 height 22
type input "Prueba de conocimientos básicos IV unidad."
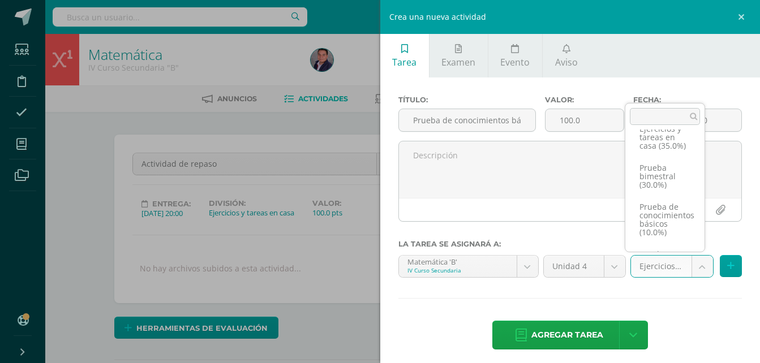
scroll to position [60, 0]
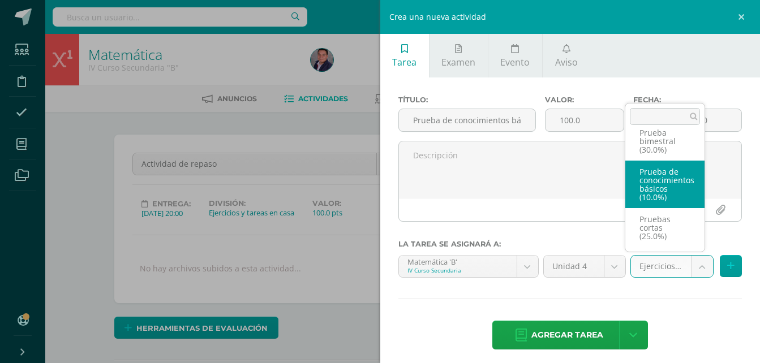
select select "232699"
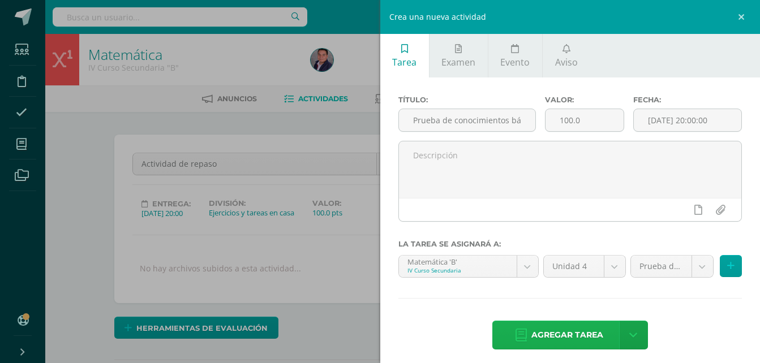
click at [560, 337] on span "Agregar tarea" at bounding box center [568, 336] width 72 height 28
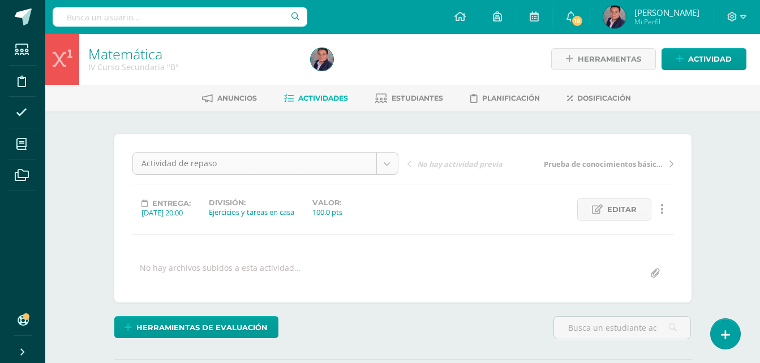
scroll to position [1, 0]
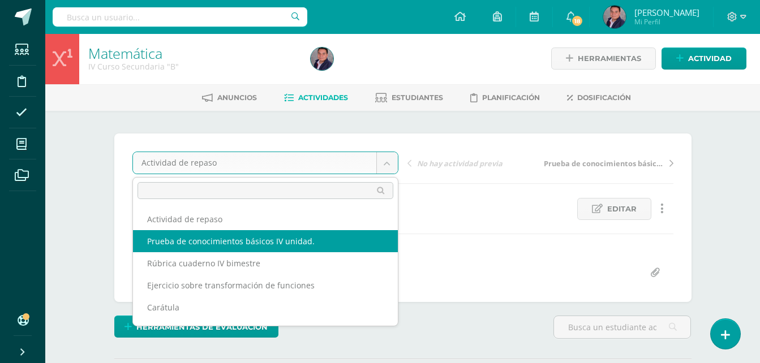
select select "/dashboard/teacher/grade-activity/238706/"
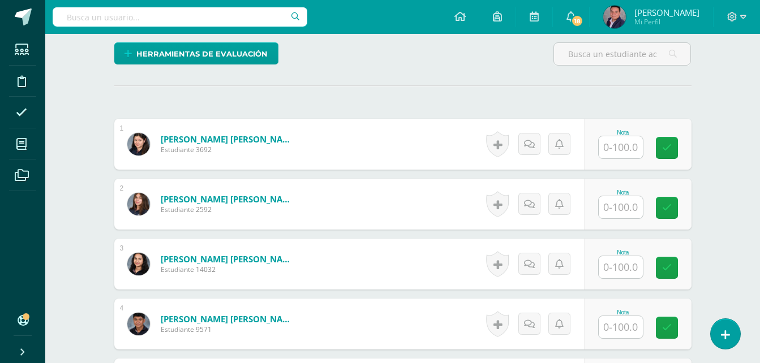
scroll to position [275, 0]
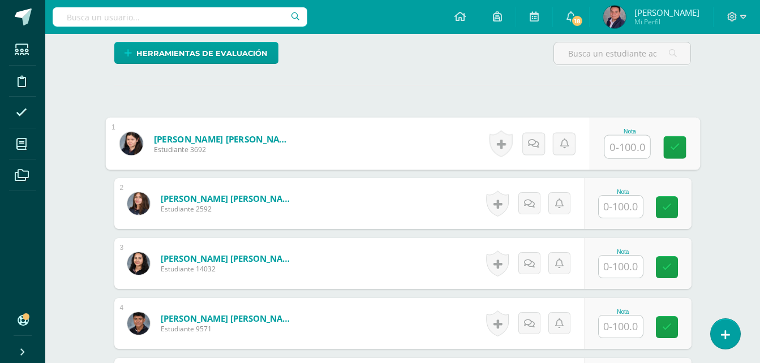
click at [616, 144] on input "text" at bounding box center [627, 147] width 45 height 23
type input "95"
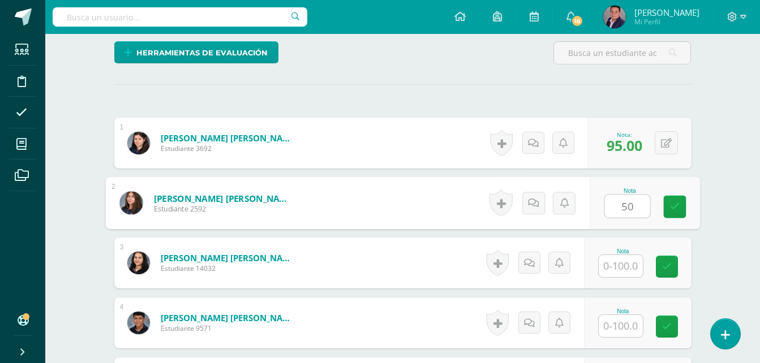
type input "50"
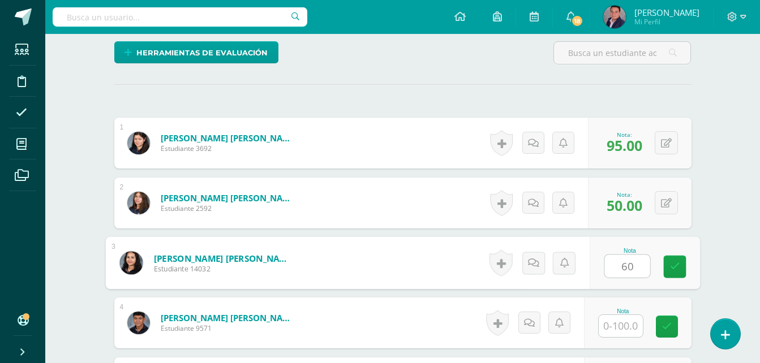
type input "60"
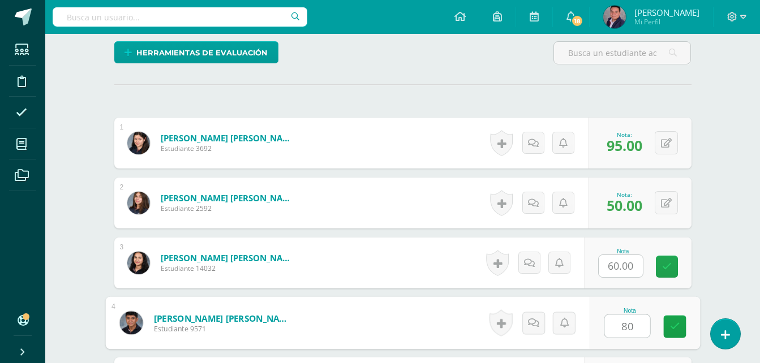
type input "80"
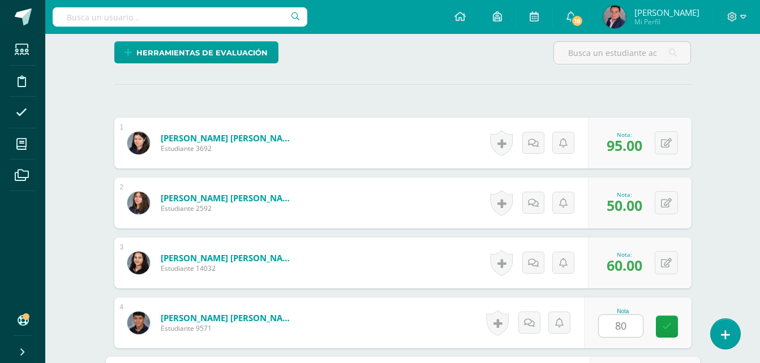
scroll to position [480, 0]
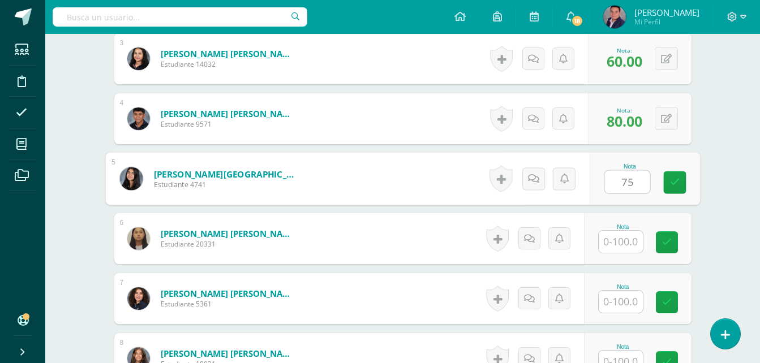
type input "75"
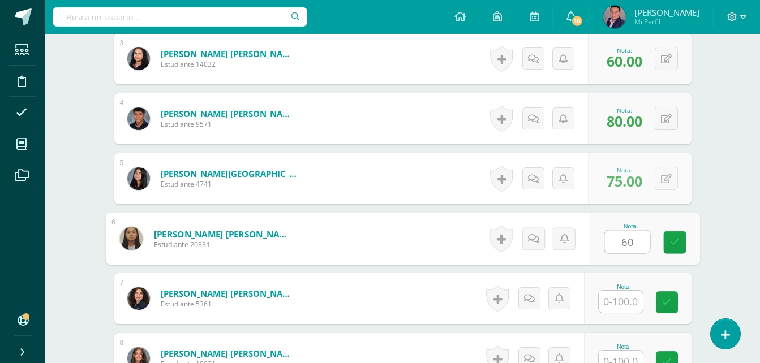
type input "60"
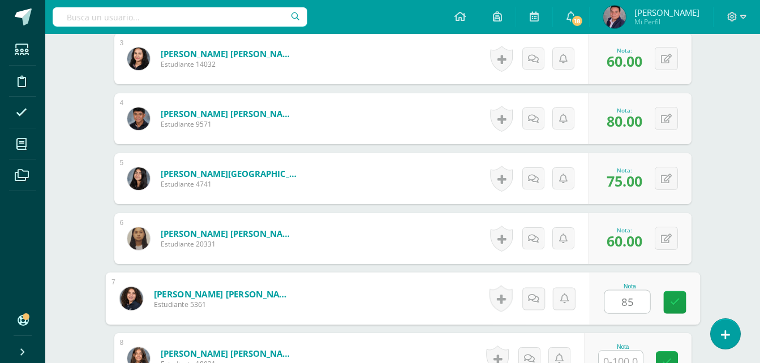
type input "85"
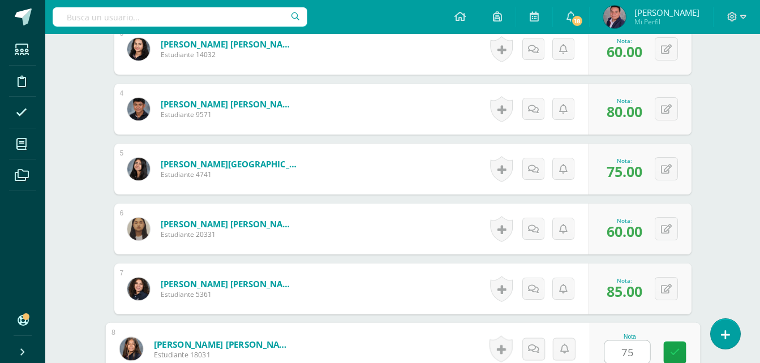
type input "75"
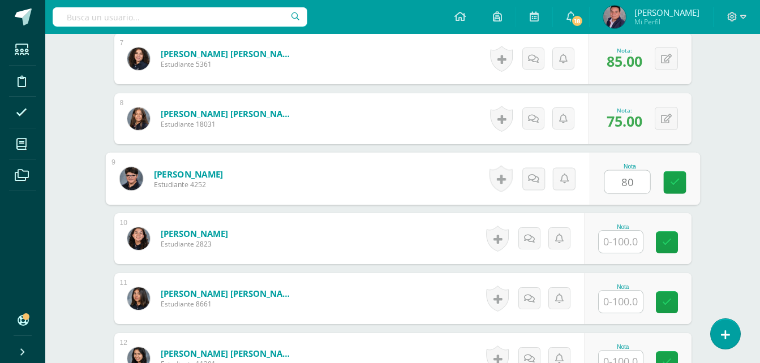
type input "80"
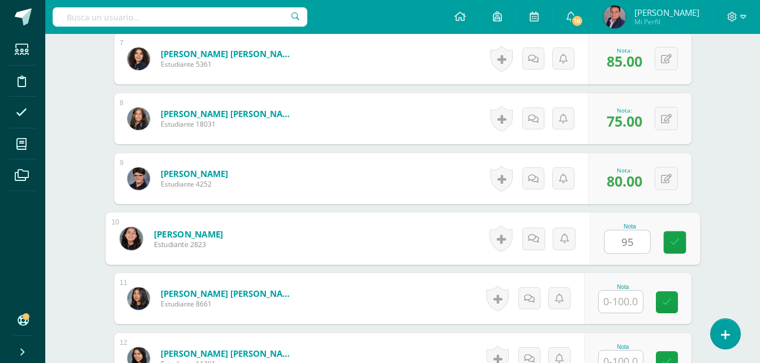
type input "95"
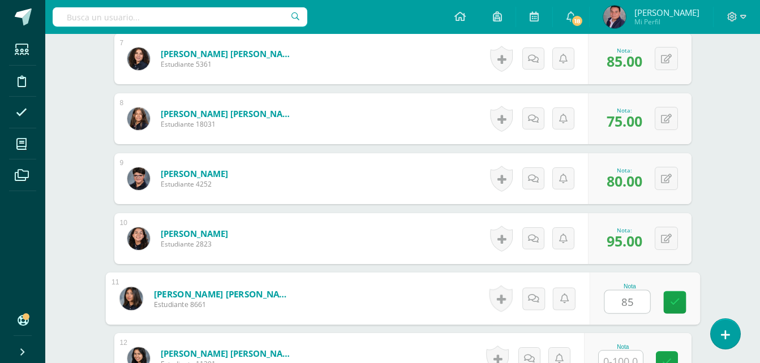
type input "85"
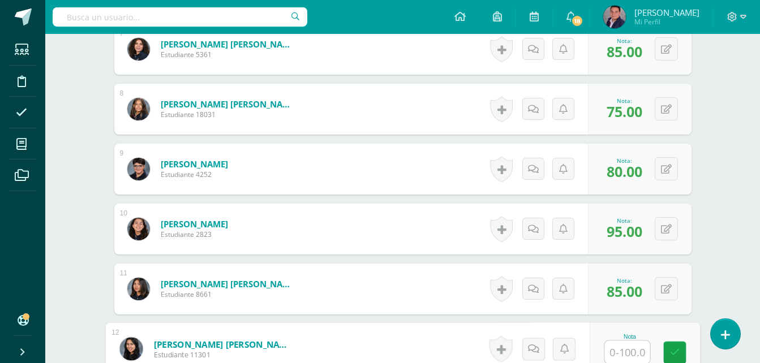
scroll to position [960, 0]
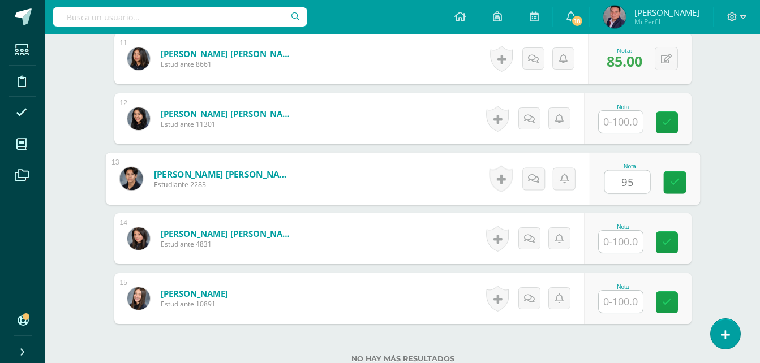
type input "95"
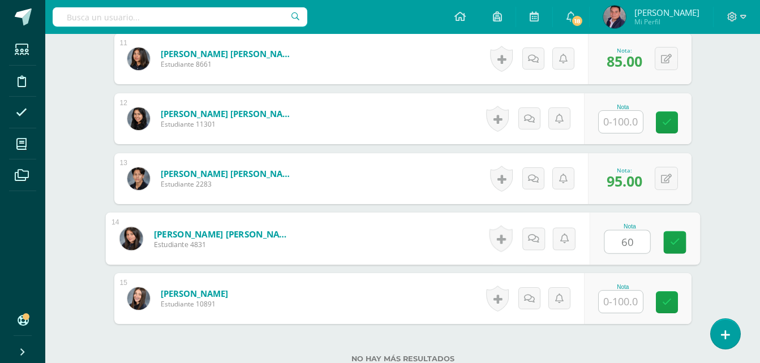
type input "60"
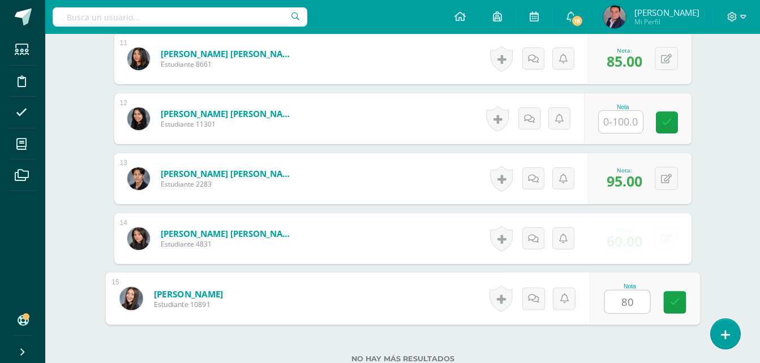
type input "80"
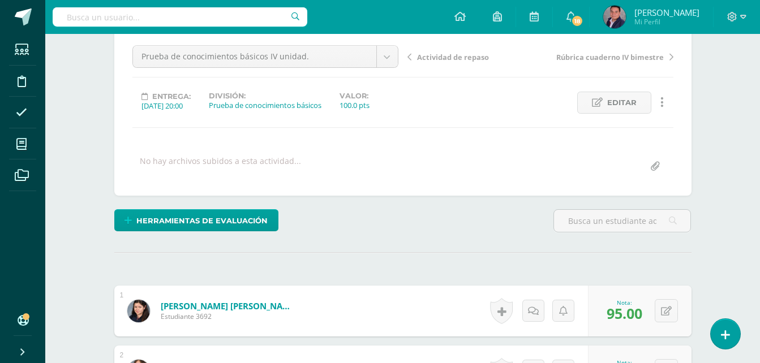
scroll to position [25, 0]
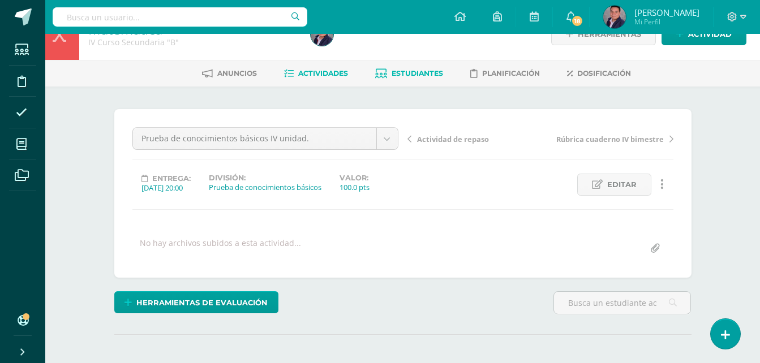
click at [413, 74] on span "Estudiantes" at bounding box center [418, 73] width 52 height 8
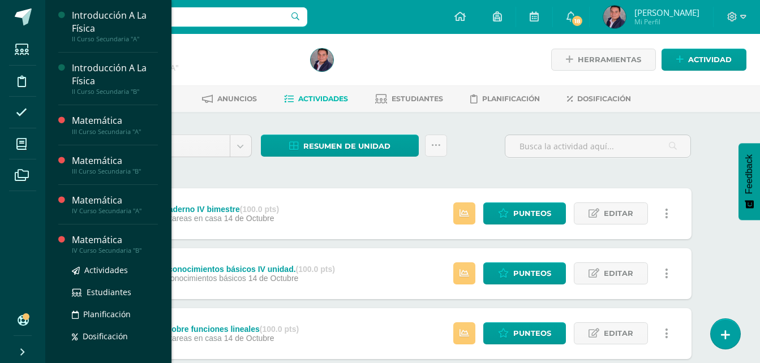
click at [113, 234] on div "Matemática" at bounding box center [115, 240] width 86 height 13
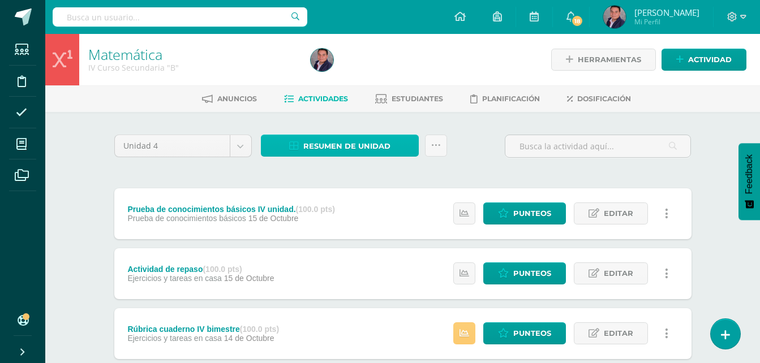
click at [345, 141] on span "Resumen de unidad" at bounding box center [346, 146] width 87 height 21
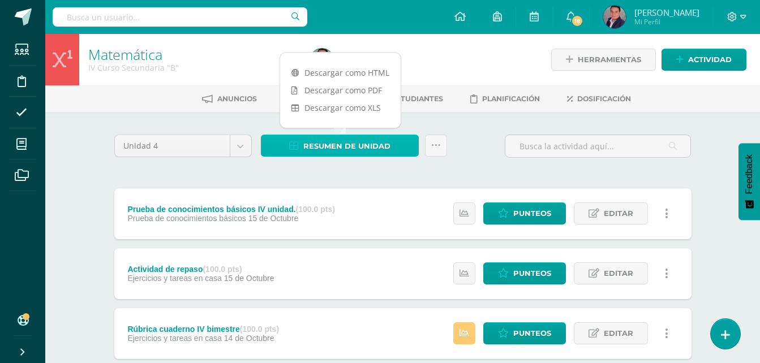
click at [345, 141] on span "Resumen de unidad" at bounding box center [346, 146] width 87 height 21
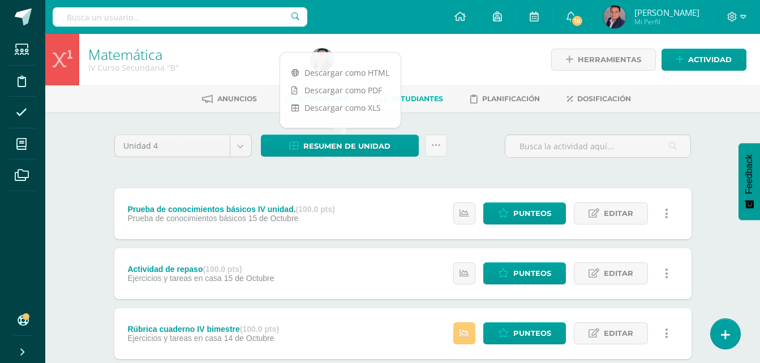
click at [412, 99] on span "Estudiantes" at bounding box center [418, 99] width 52 height 8
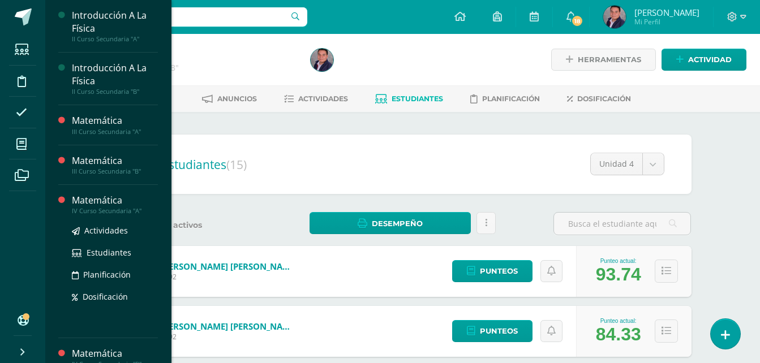
click at [114, 197] on div "Matemática" at bounding box center [115, 200] width 86 height 13
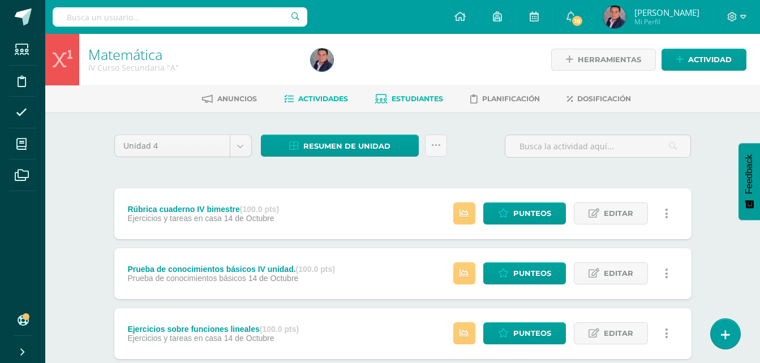
click at [405, 102] on span "Estudiantes" at bounding box center [418, 99] width 52 height 8
